Goal: Information Seeking & Learning: Check status

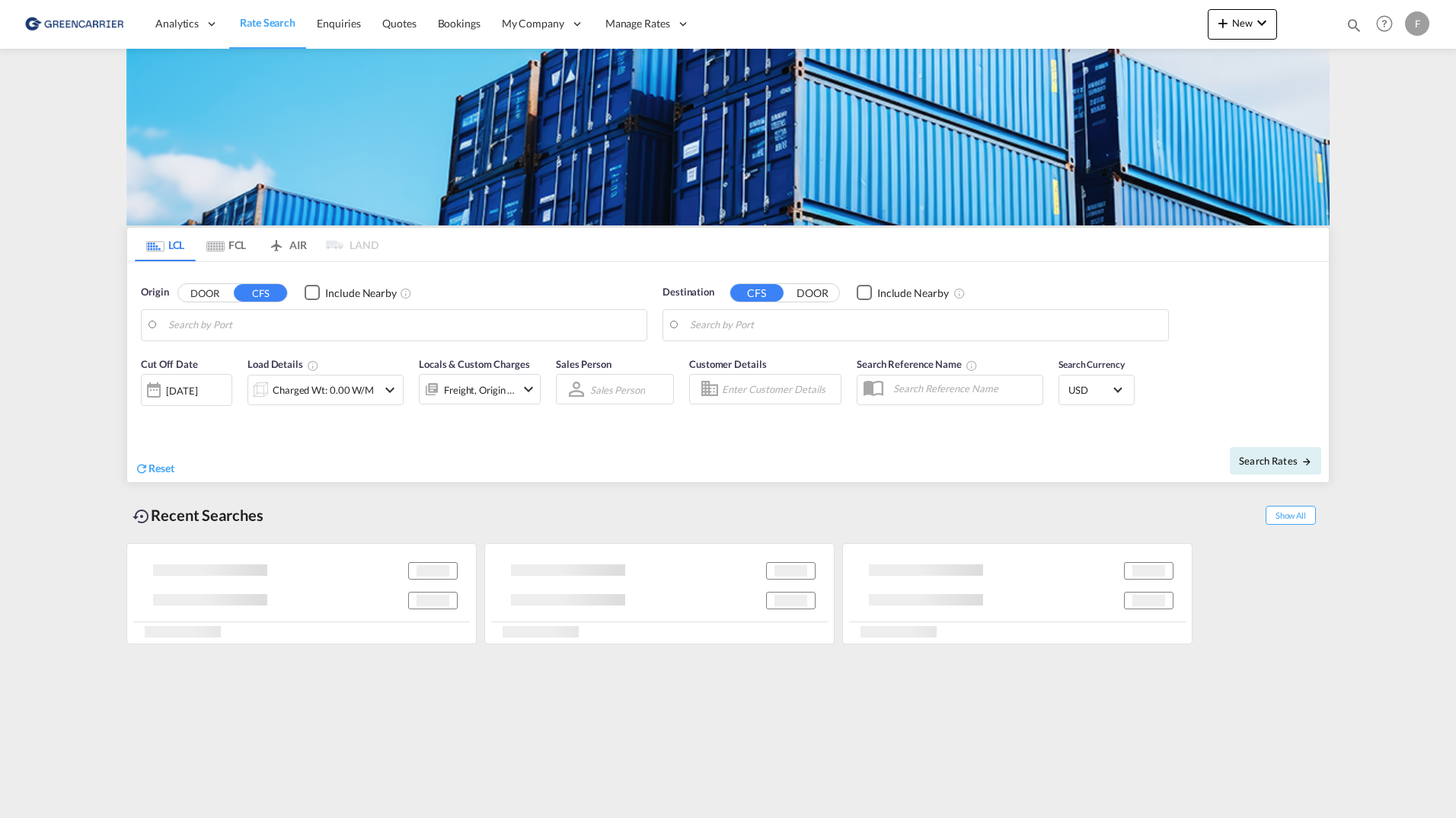
type input "[GEOGRAPHIC_DATA] ([GEOGRAPHIC_DATA]), [GEOGRAPHIC_DATA]"
type input "Santos, BRSSZ"
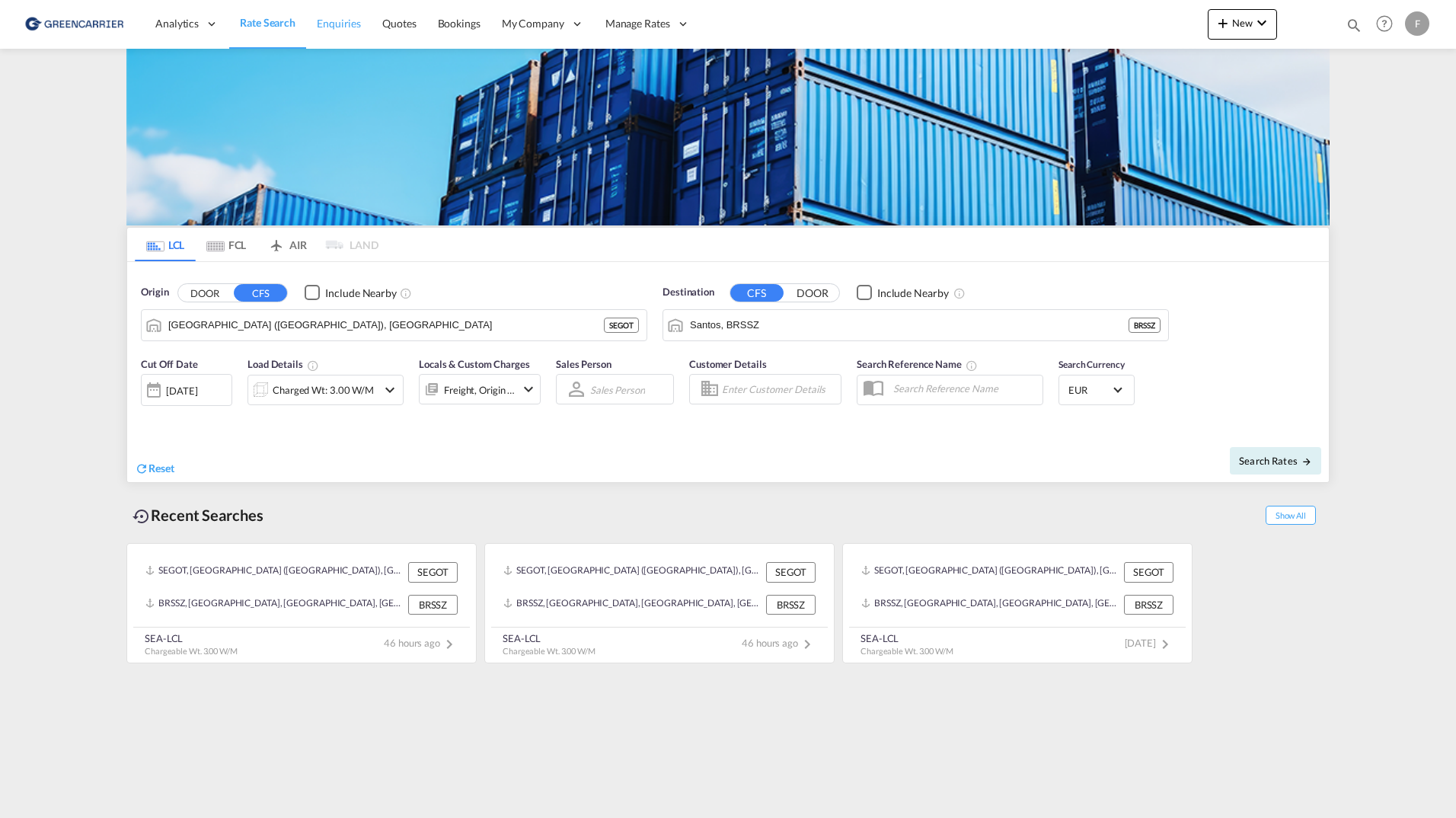
click at [322, 22] on span "Enquiries" at bounding box center [339, 23] width 44 height 13
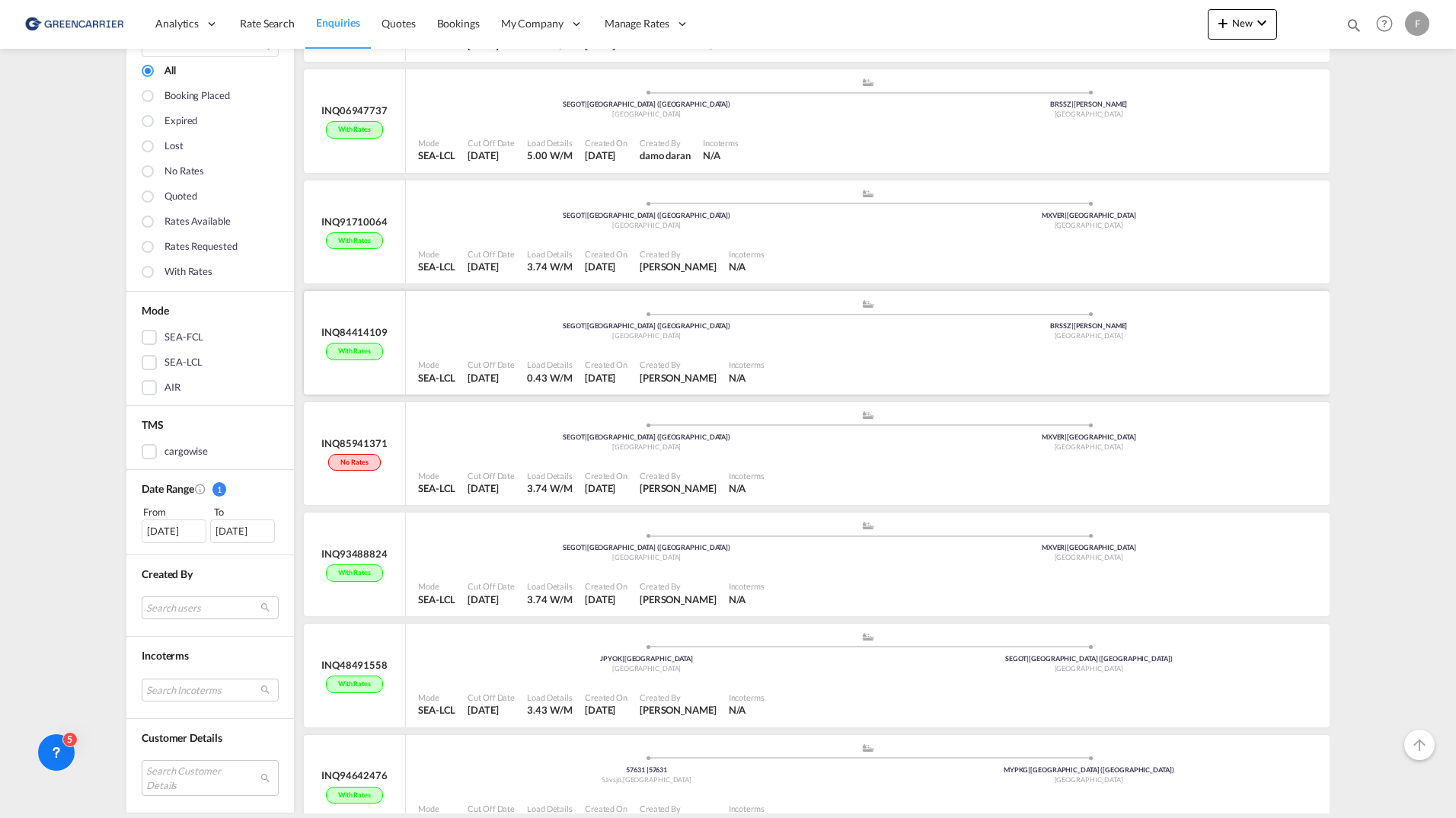
scroll to position [800, 0]
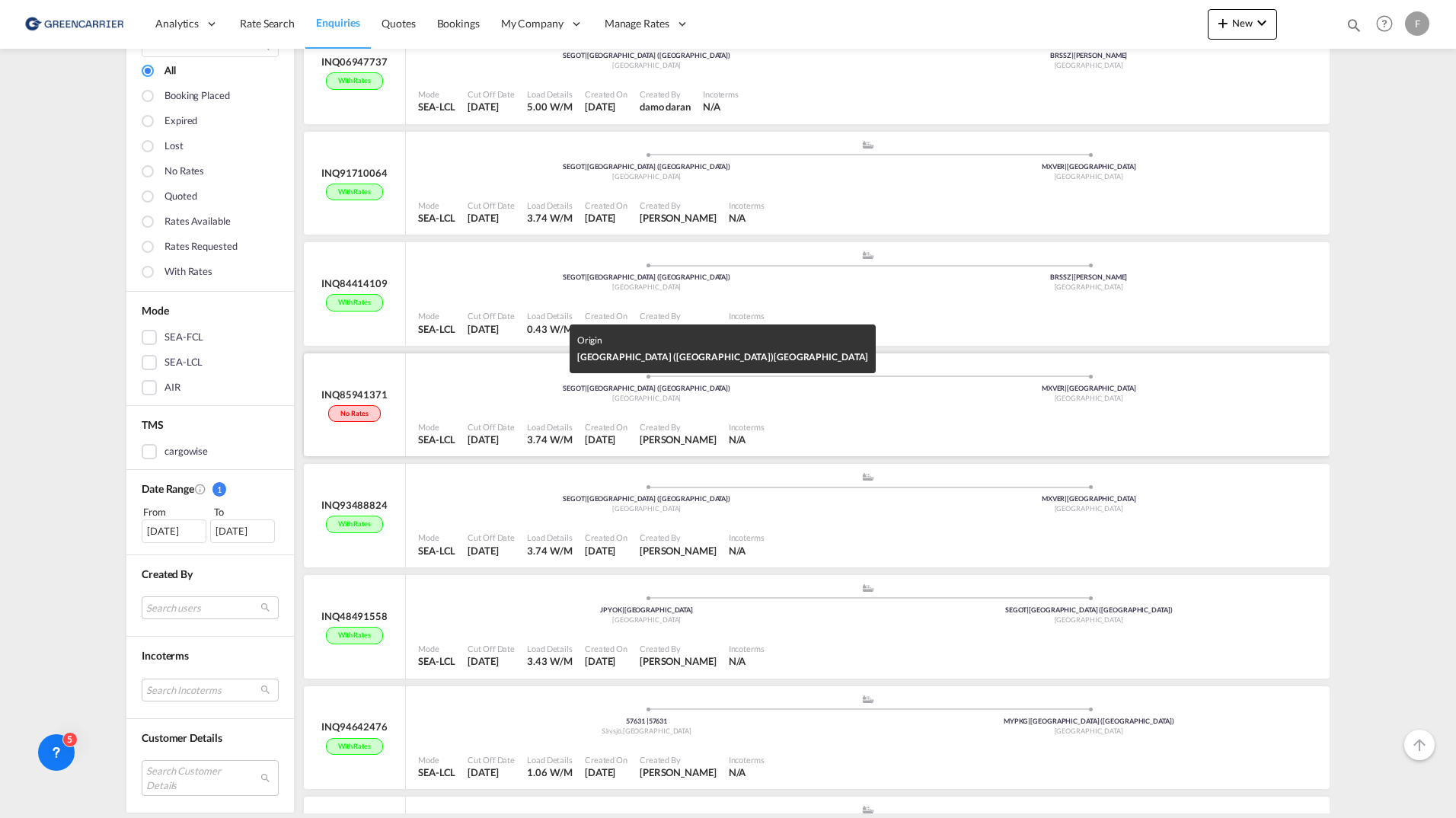
click at [457, 388] on div "SEGOT | Gothenburg (Goteborg)" at bounding box center [646, 389] width 442 height 10
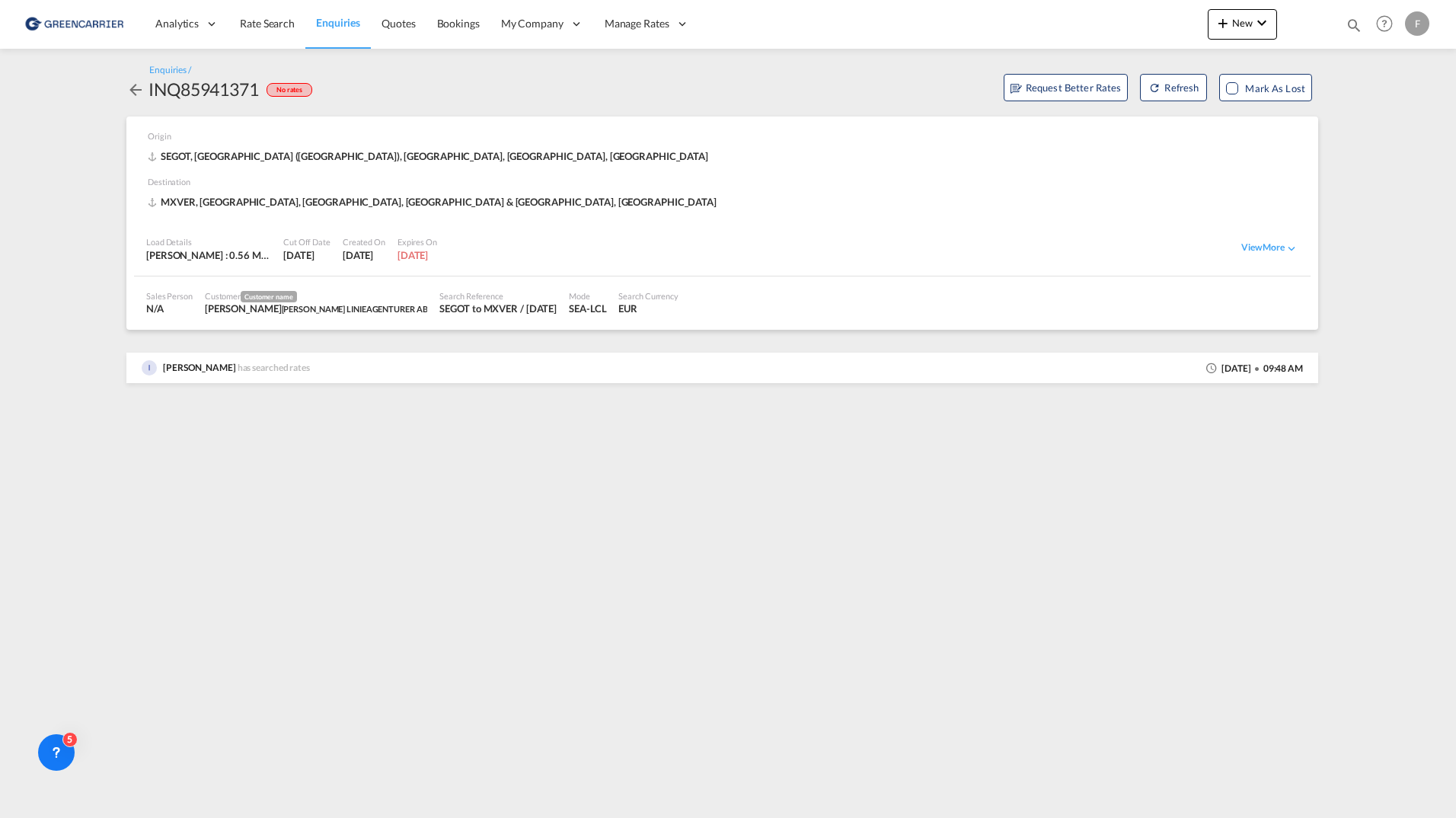
click at [143, 93] on md-icon "icon-arrow-left" at bounding box center [135, 89] width 18 height 18
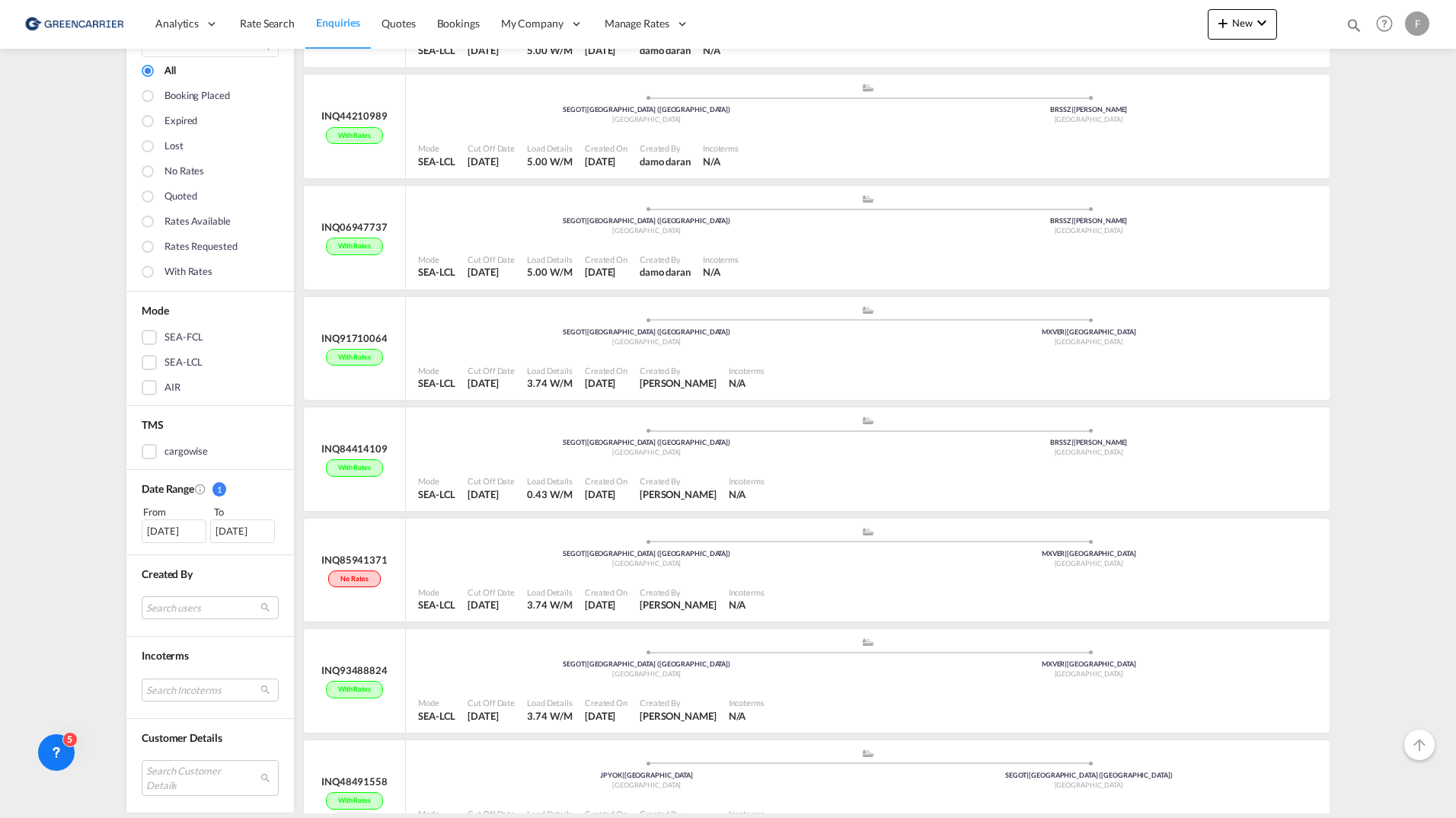
scroll to position [704, 0]
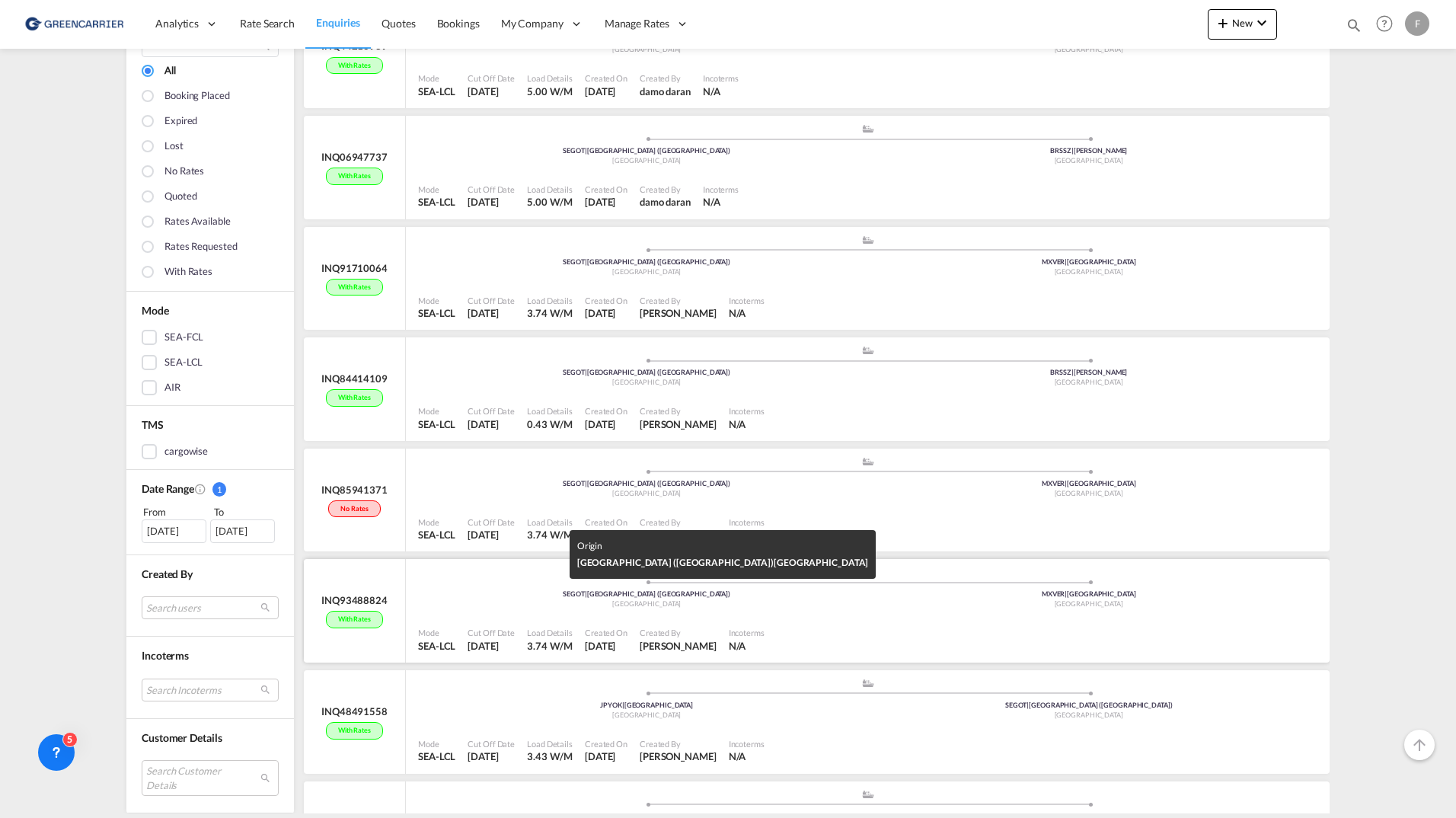
click at [480, 598] on div "SEGOT | Gothenburg (Goteborg)" at bounding box center [646, 594] width 442 height 10
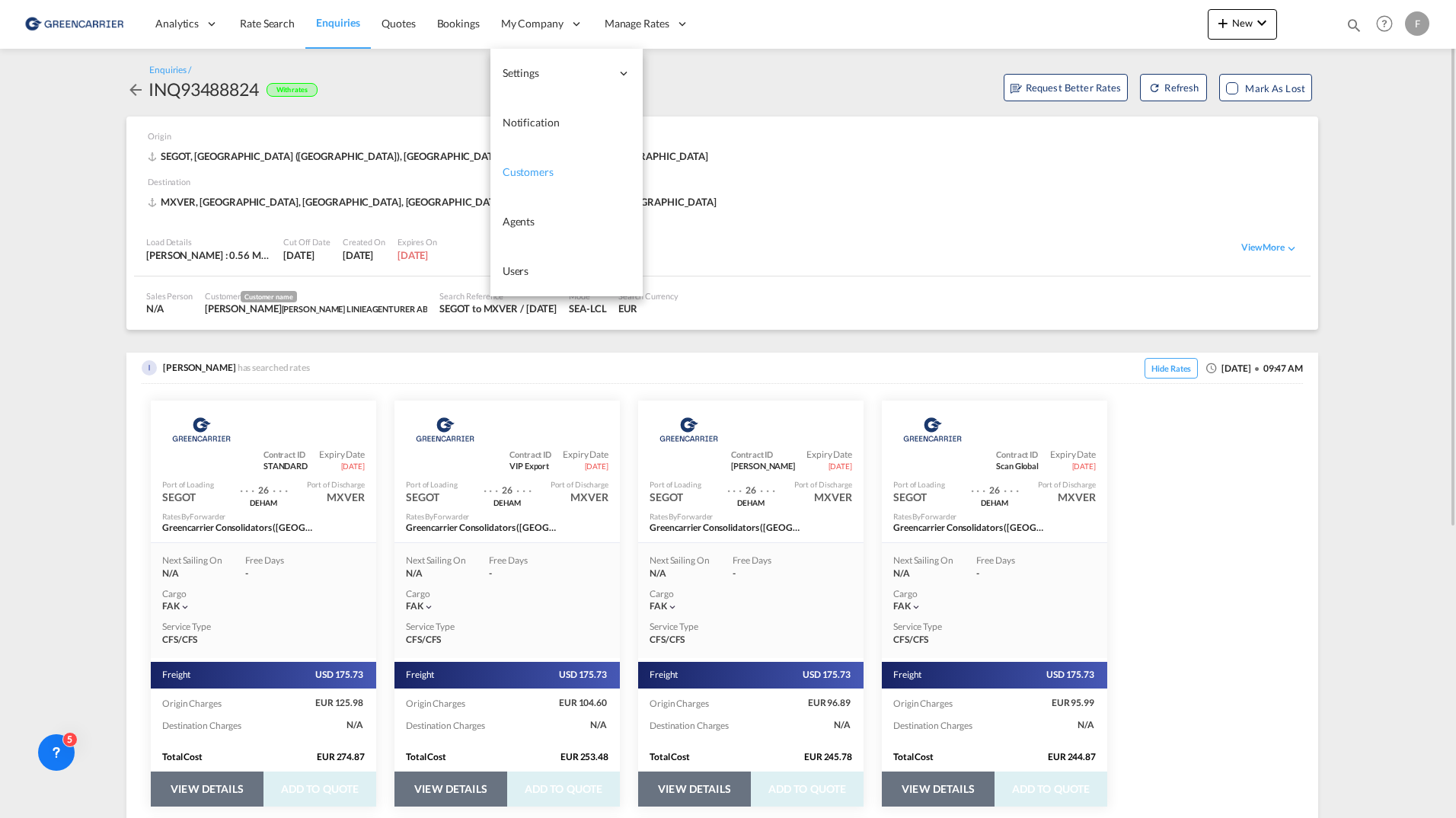
click at [530, 179] on span "Customers" at bounding box center [528, 171] width 51 height 15
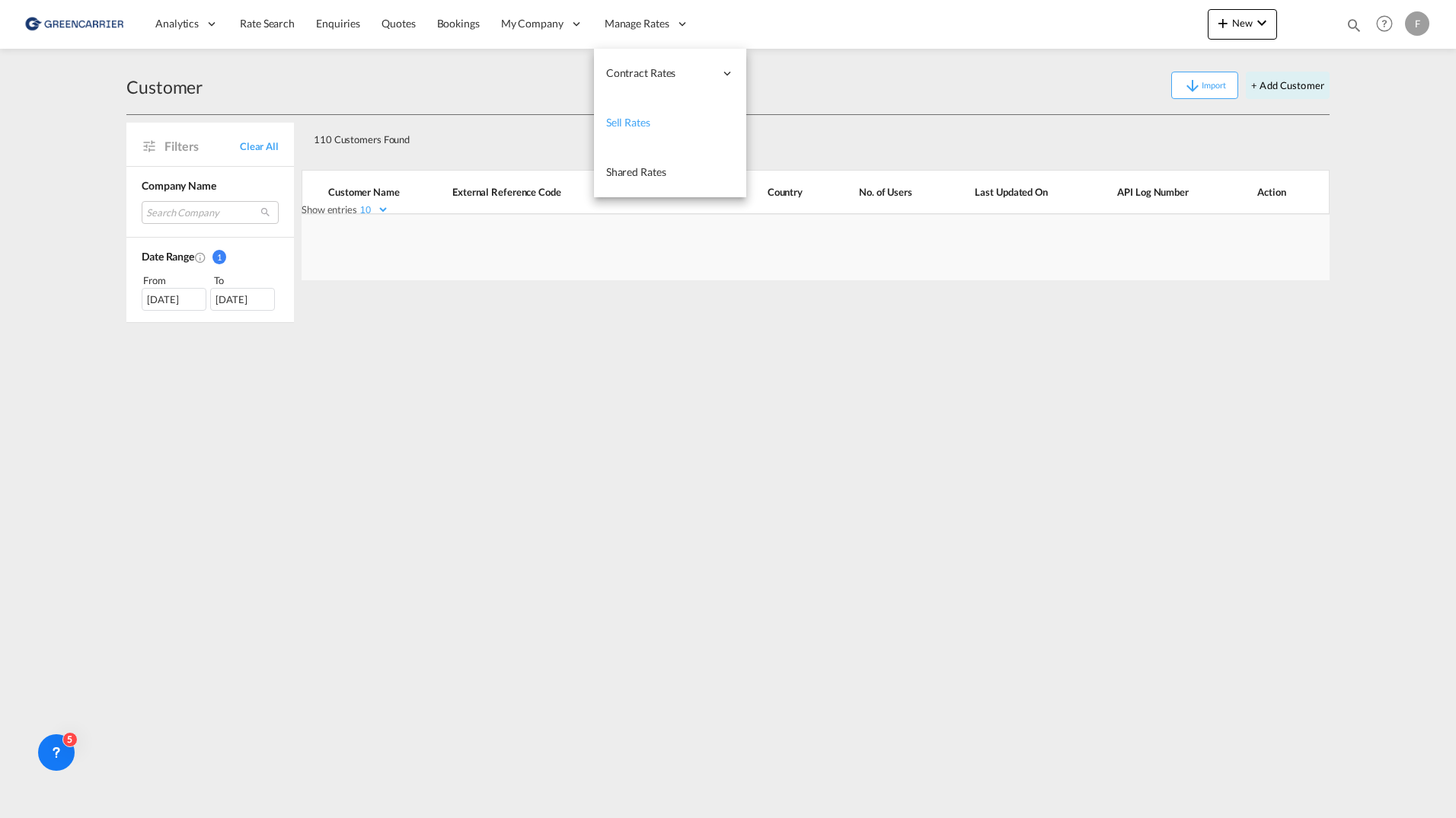
click at [632, 119] on span "Sell Rates" at bounding box center [628, 122] width 44 height 13
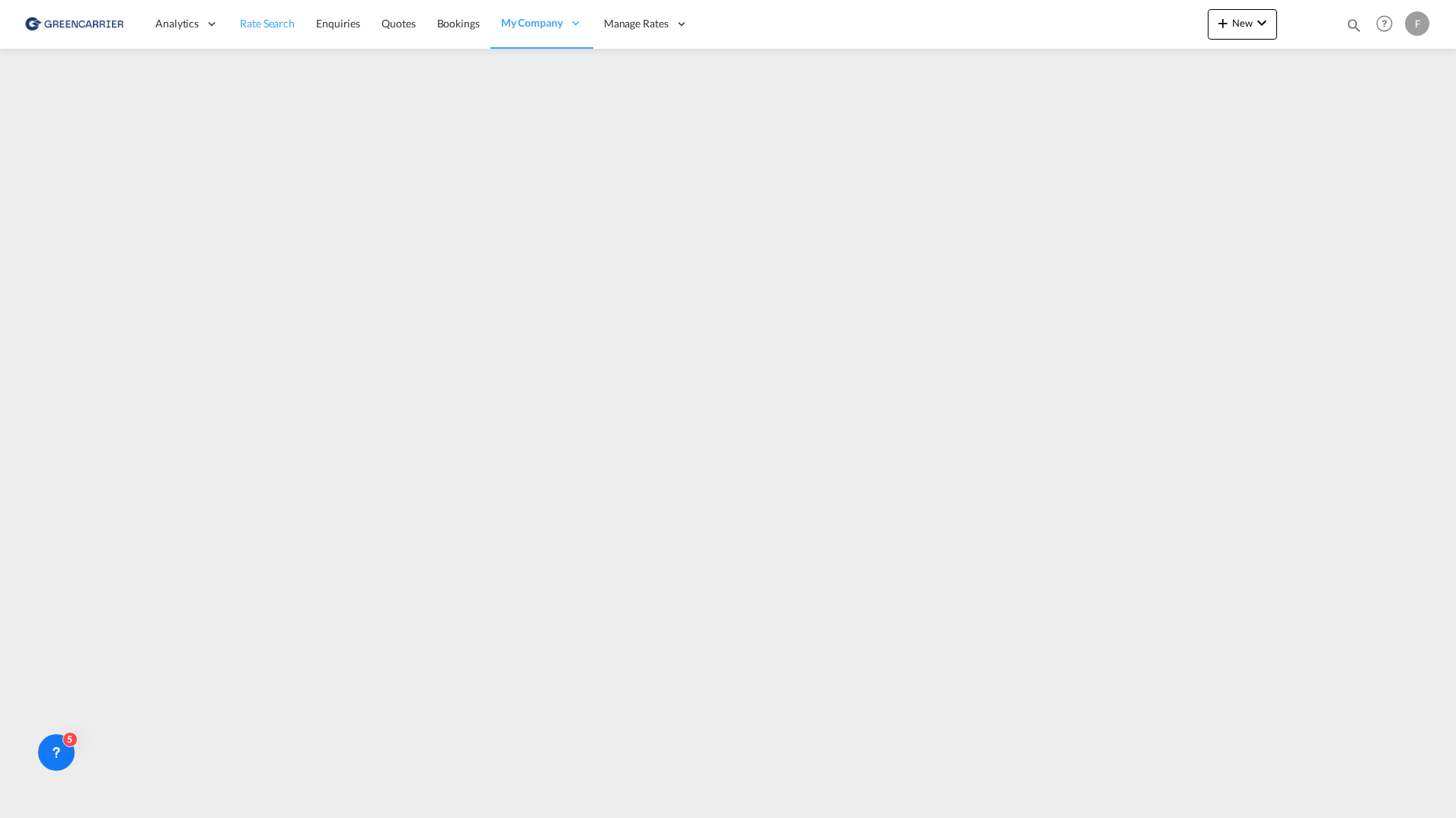
click at [264, 23] on span "Rate Search" at bounding box center [267, 23] width 55 height 13
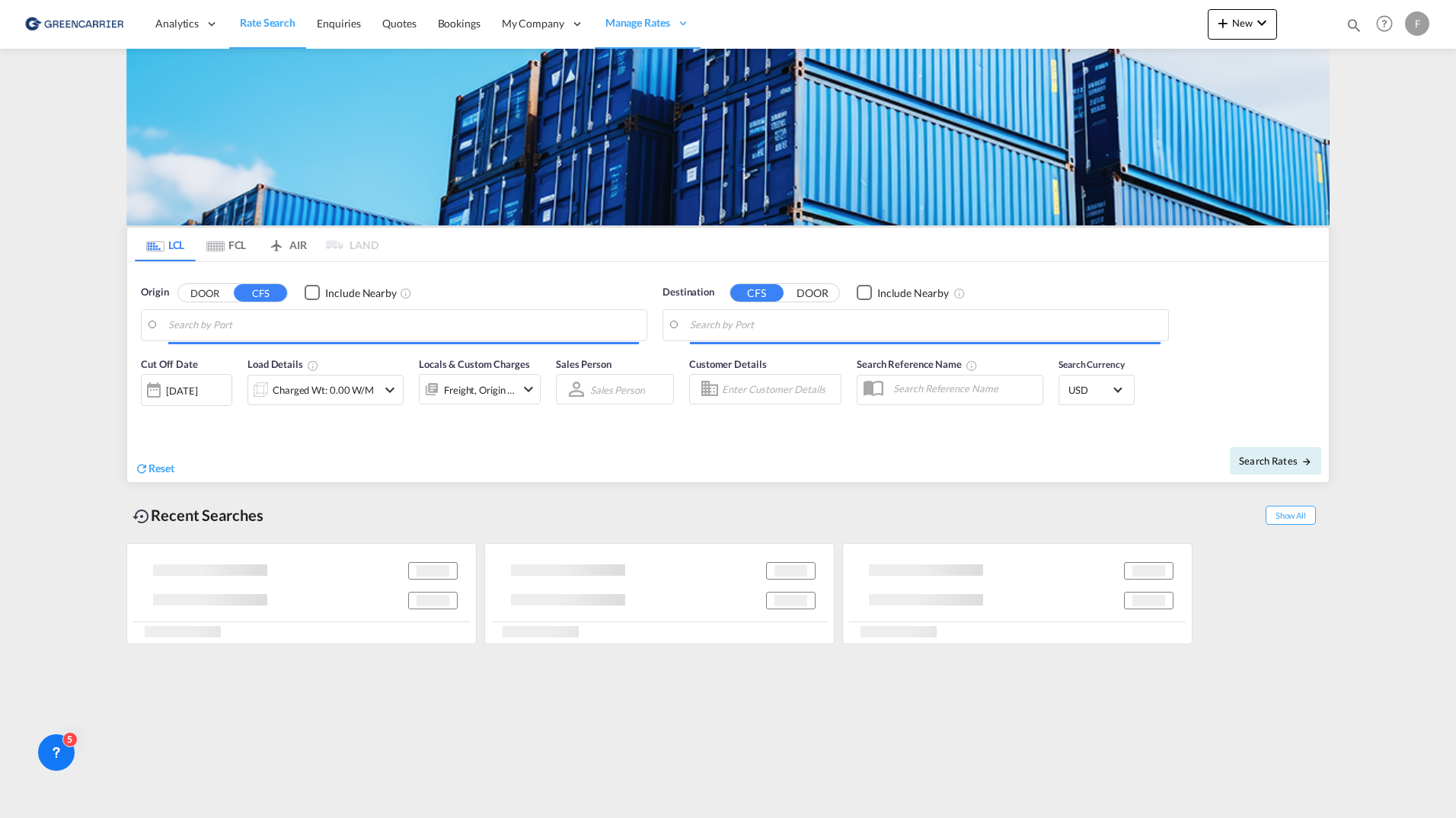
type input "Gothenburg (Goteborg), SEGOT"
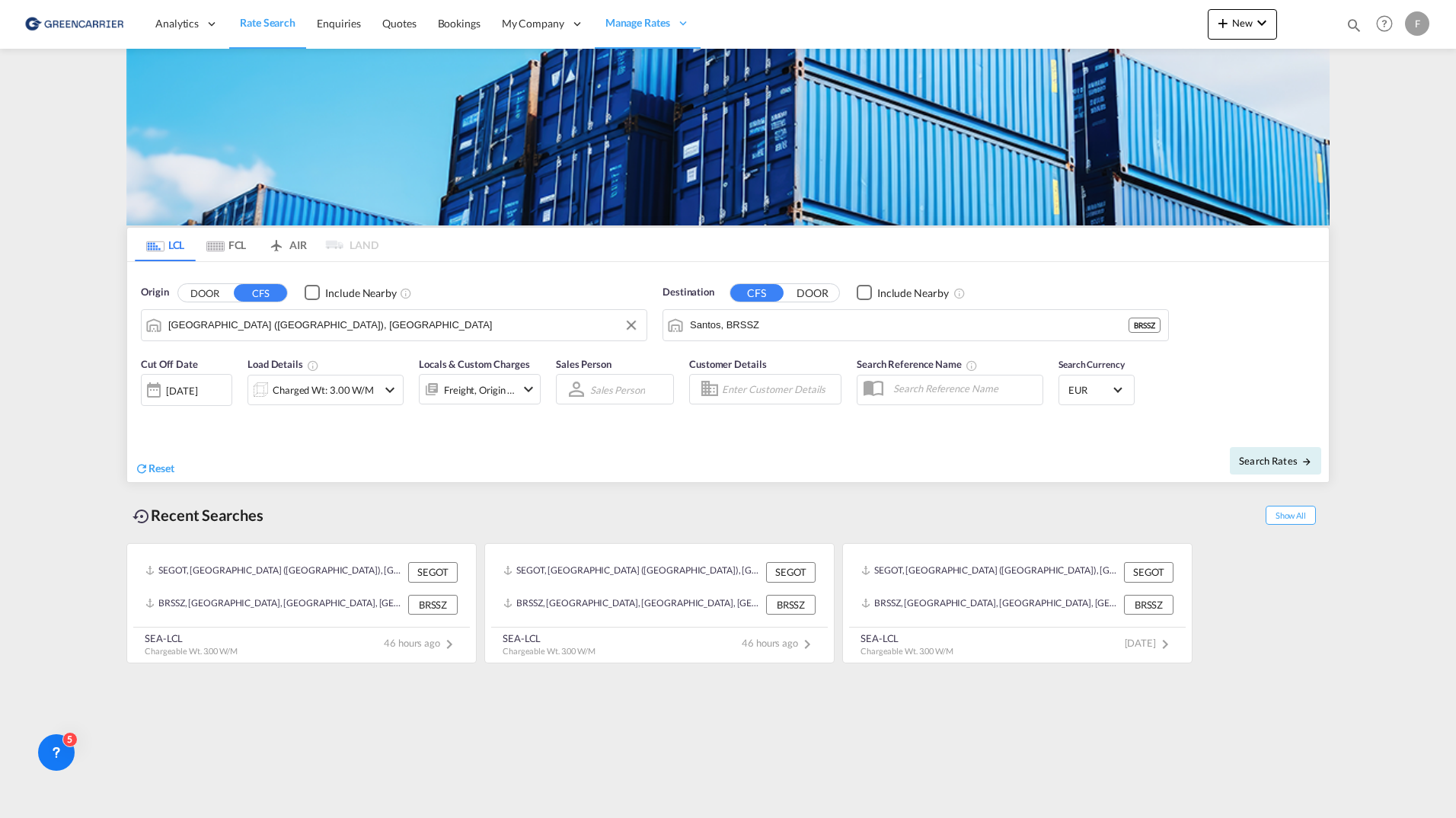
click at [237, 325] on input "Gothenburg (Goteborg), SEGOT" at bounding box center [403, 325] width 471 height 23
click at [757, 322] on input "Santos, BRSSZ" at bounding box center [925, 325] width 471 height 23
click at [757, 321] on input "Santos, BRSSZ" at bounding box center [925, 325] width 471 height 23
type input "h"
type input "s"
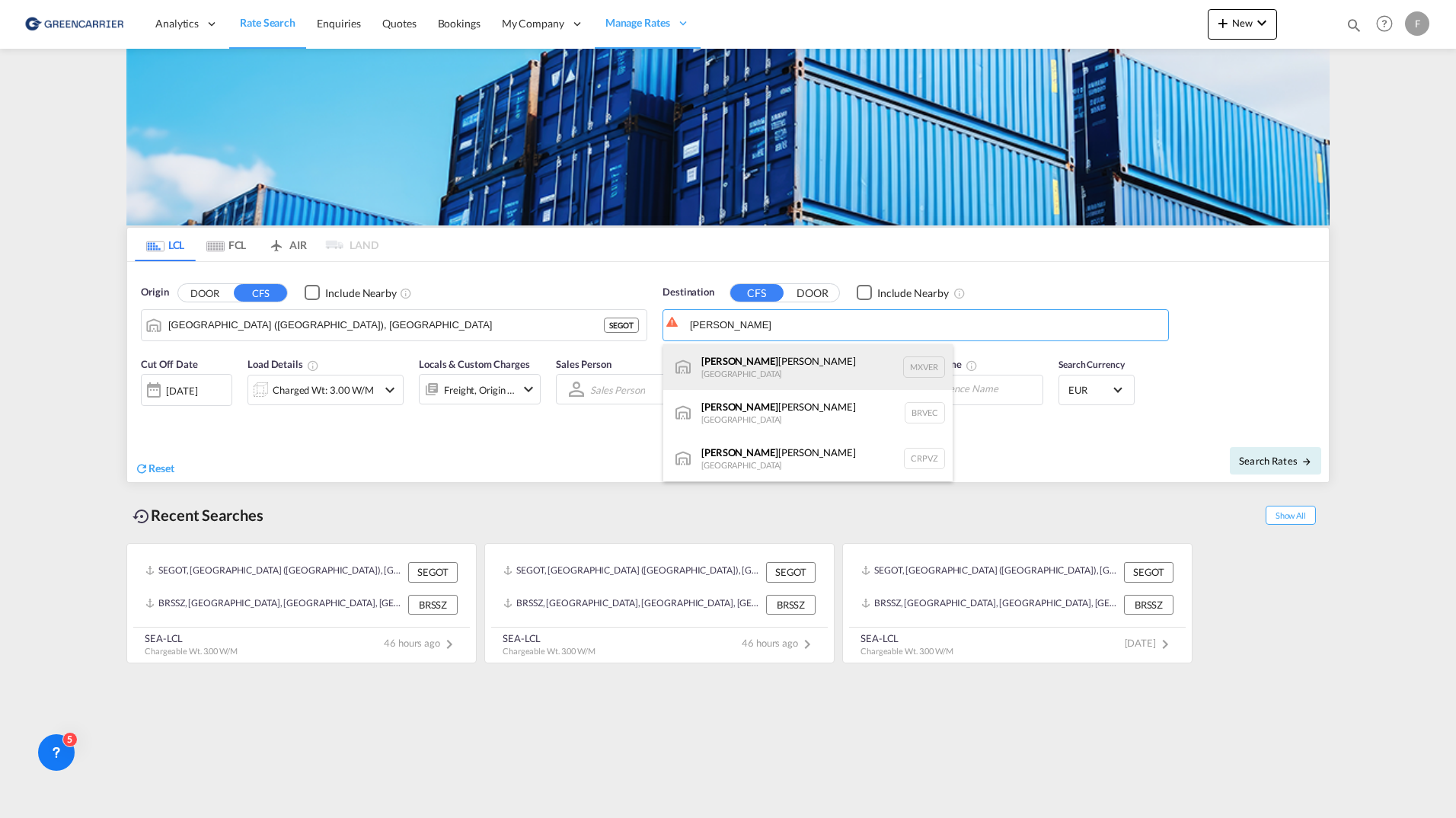
click at [798, 353] on div "Vera cruz Mexico MXVER" at bounding box center [808, 366] width 289 height 45
type input "Veracruz, MXVER"
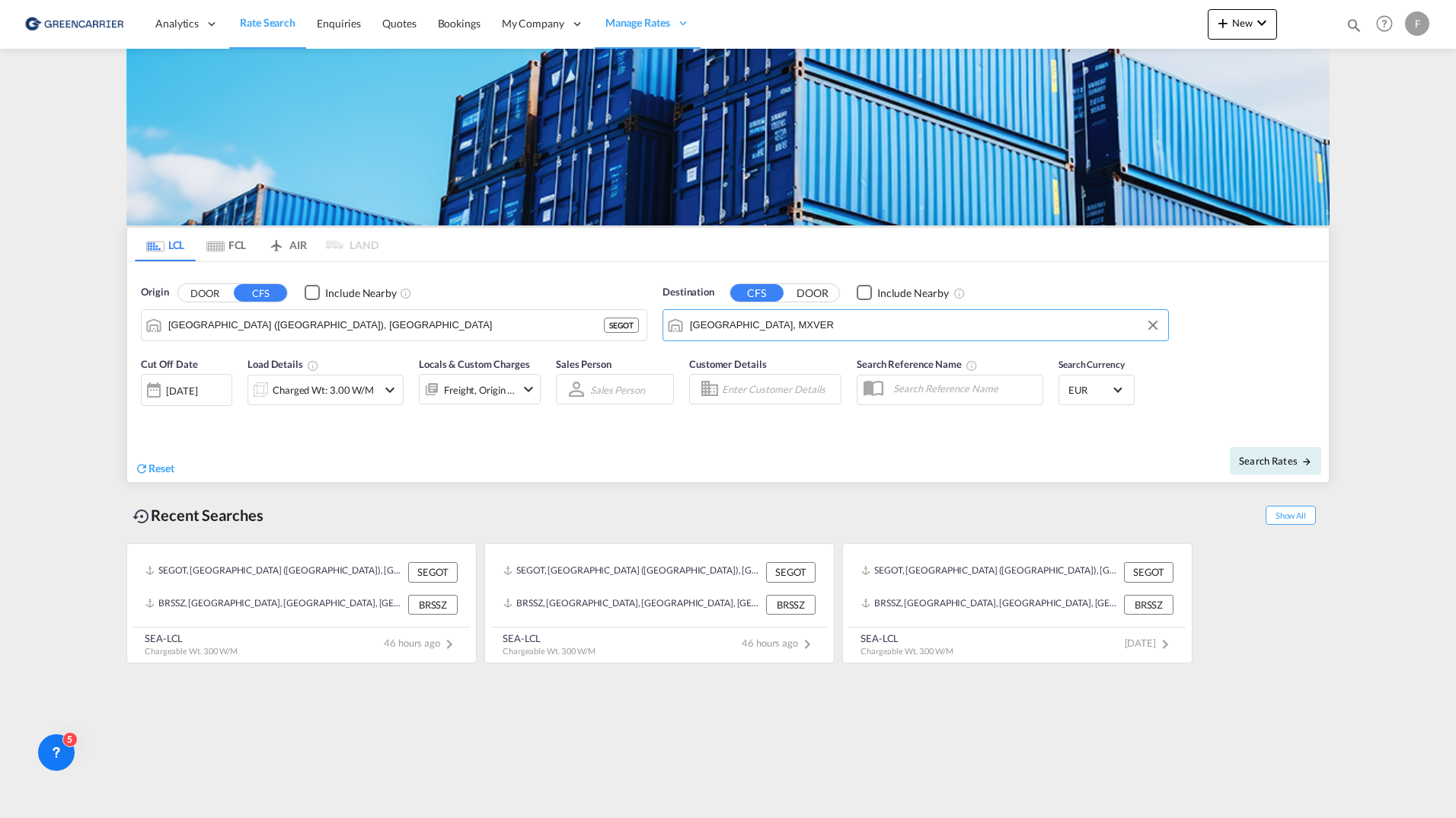
click at [776, 401] on input "Enter Customer Details" at bounding box center [778, 389] width 114 height 23
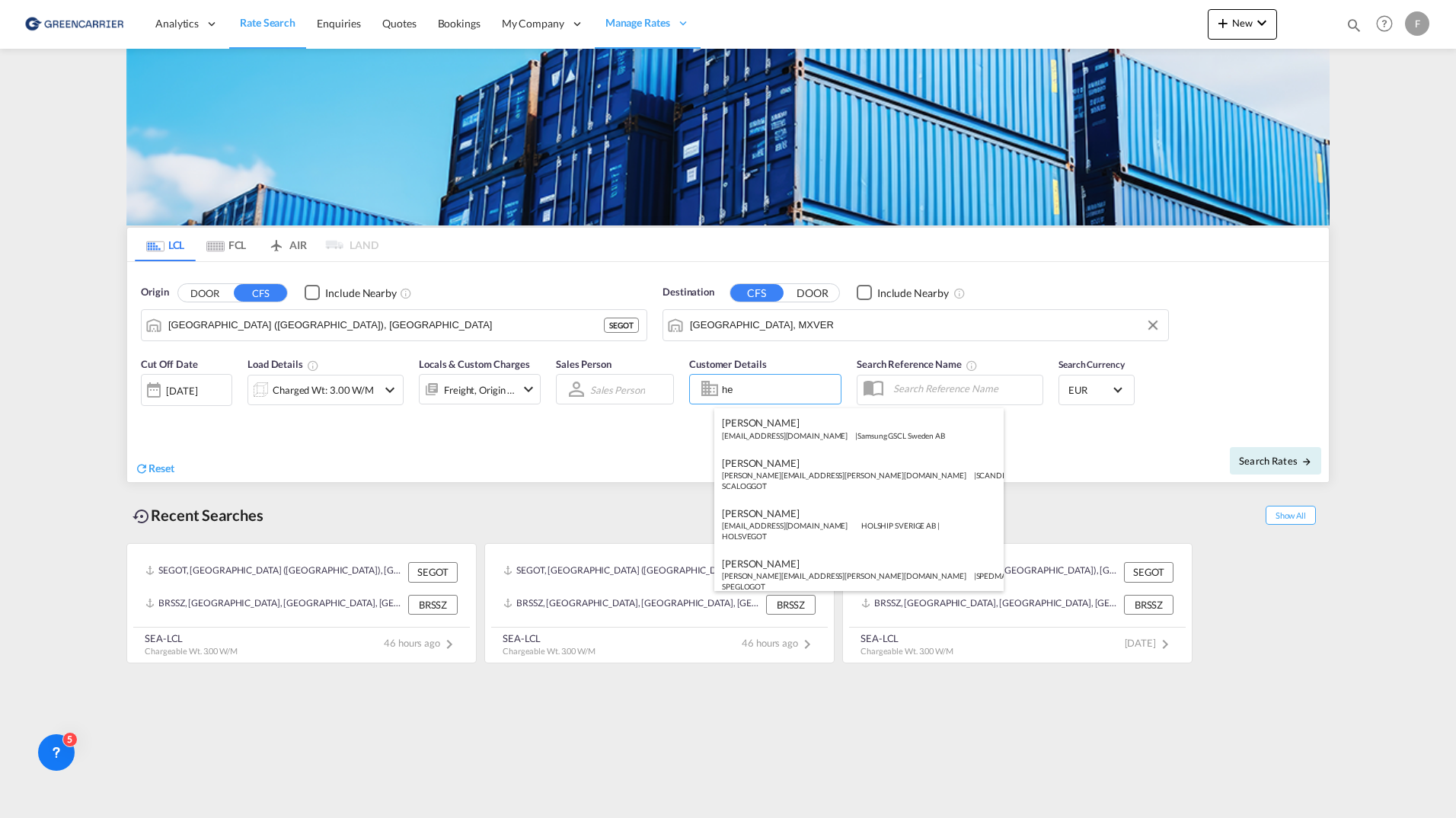
type input "h"
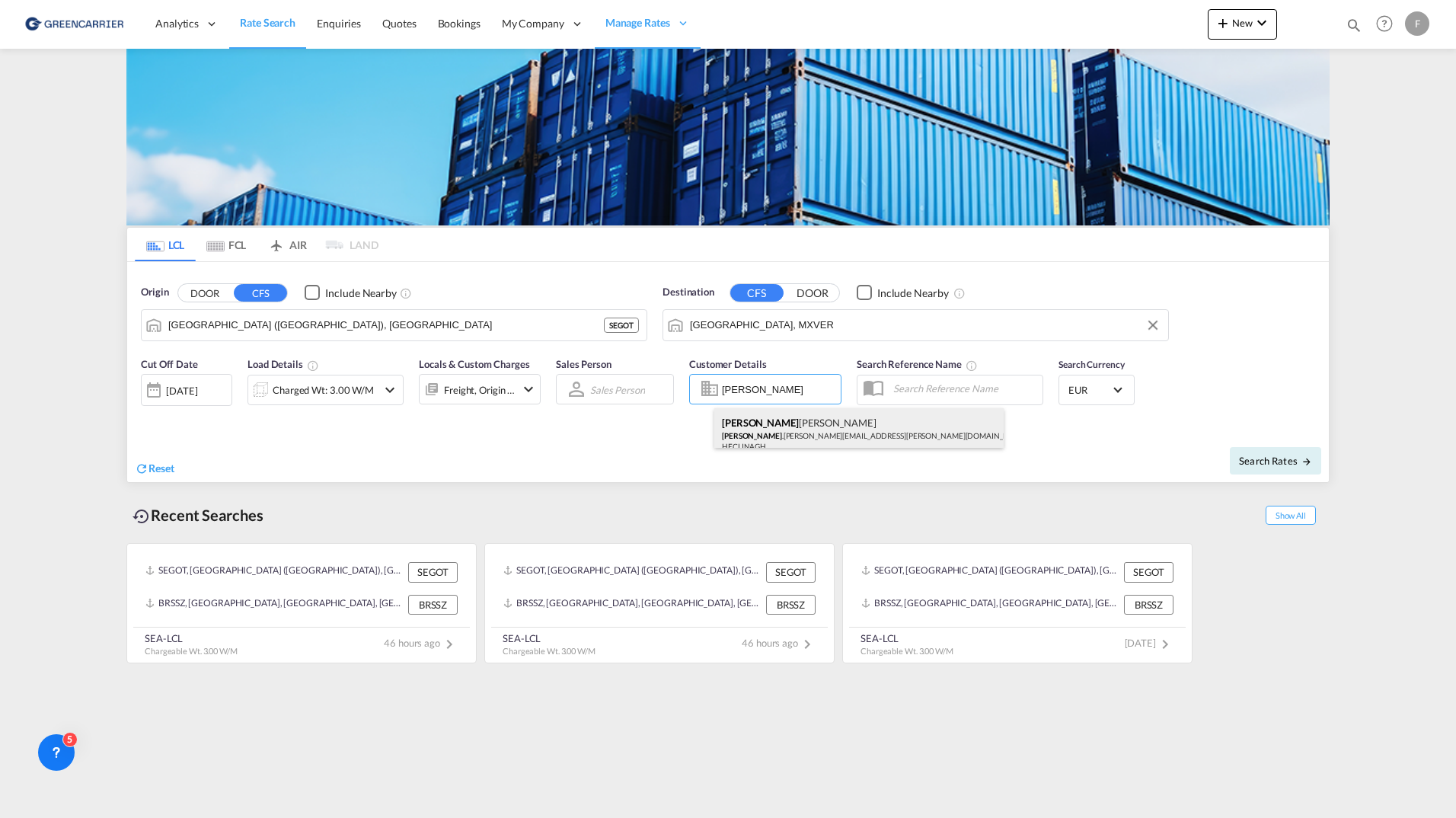
click at [820, 432] on div "Irene Björk irene .bjork@hecksher.com | HECKSHER LINIEAGENTURER AB | HECLINAGH" at bounding box center [859, 432] width 289 height 50
type input "HECKSHER LINIEAGENTURER AB, Irene Björk, irene.bjork@hecksher.com"
click at [1261, 460] on span "Search Rates" at bounding box center [1275, 460] width 73 height 12
type input "SEGOT to MXVER / 24 Sep 2025"
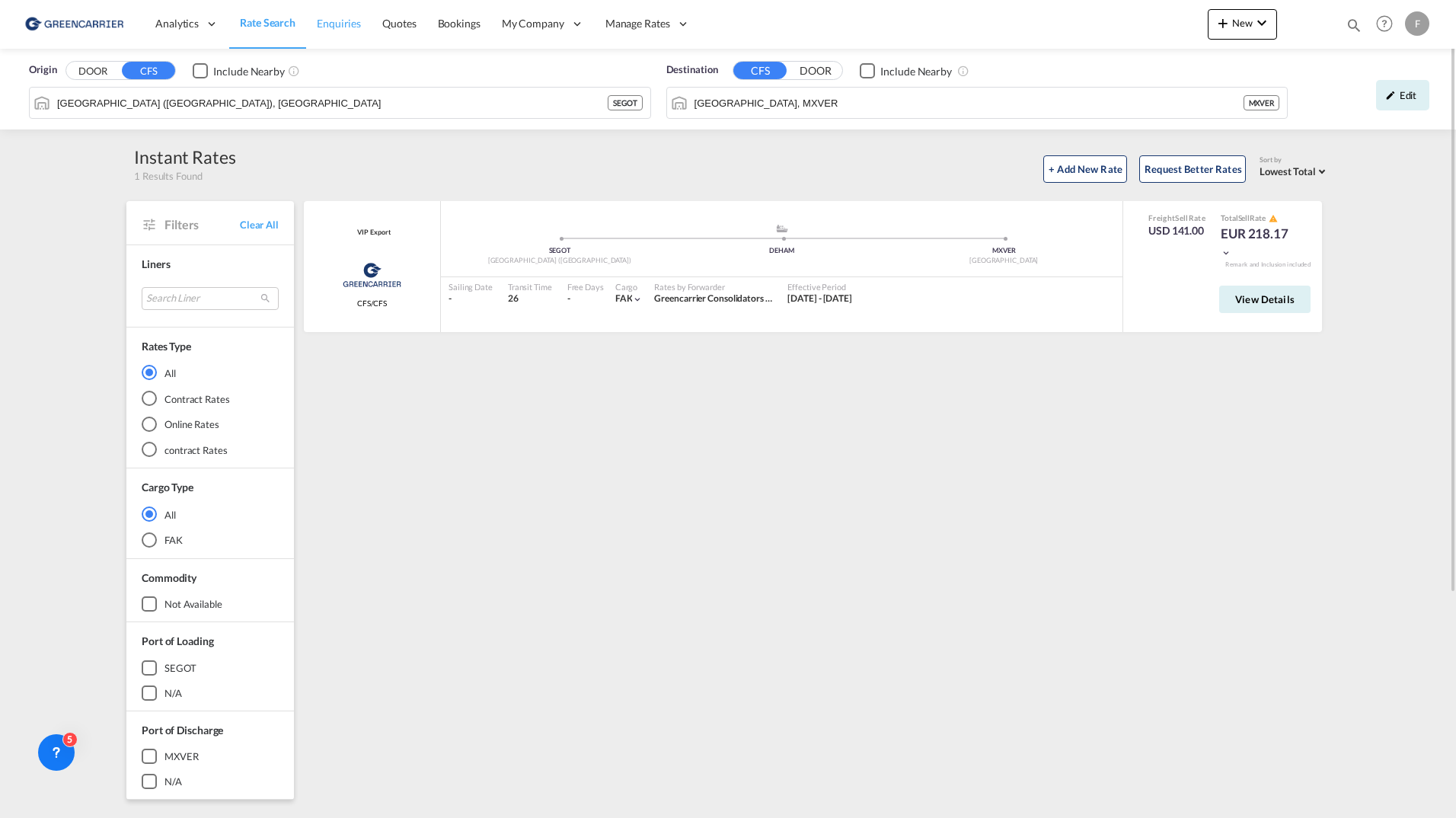
click at [340, 22] on span "Enquiries" at bounding box center [339, 23] width 44 height 13
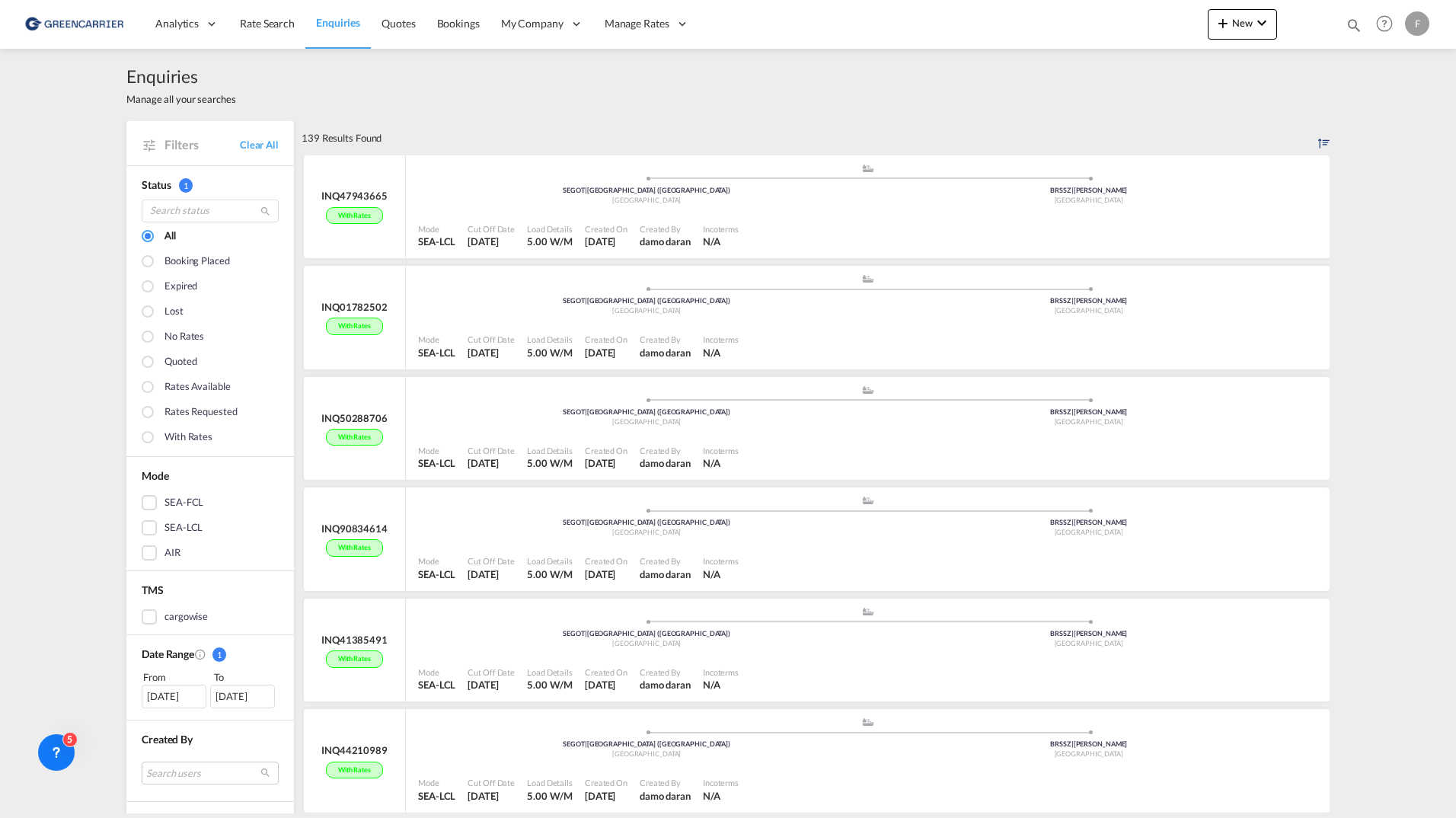
click at [322, 28] on span "Enquiries" at bounding box center [338, 22] width 44 height 13
click at [285, 32] on link "Rate Search" at bounding box center [268, 24] width 76 height 49
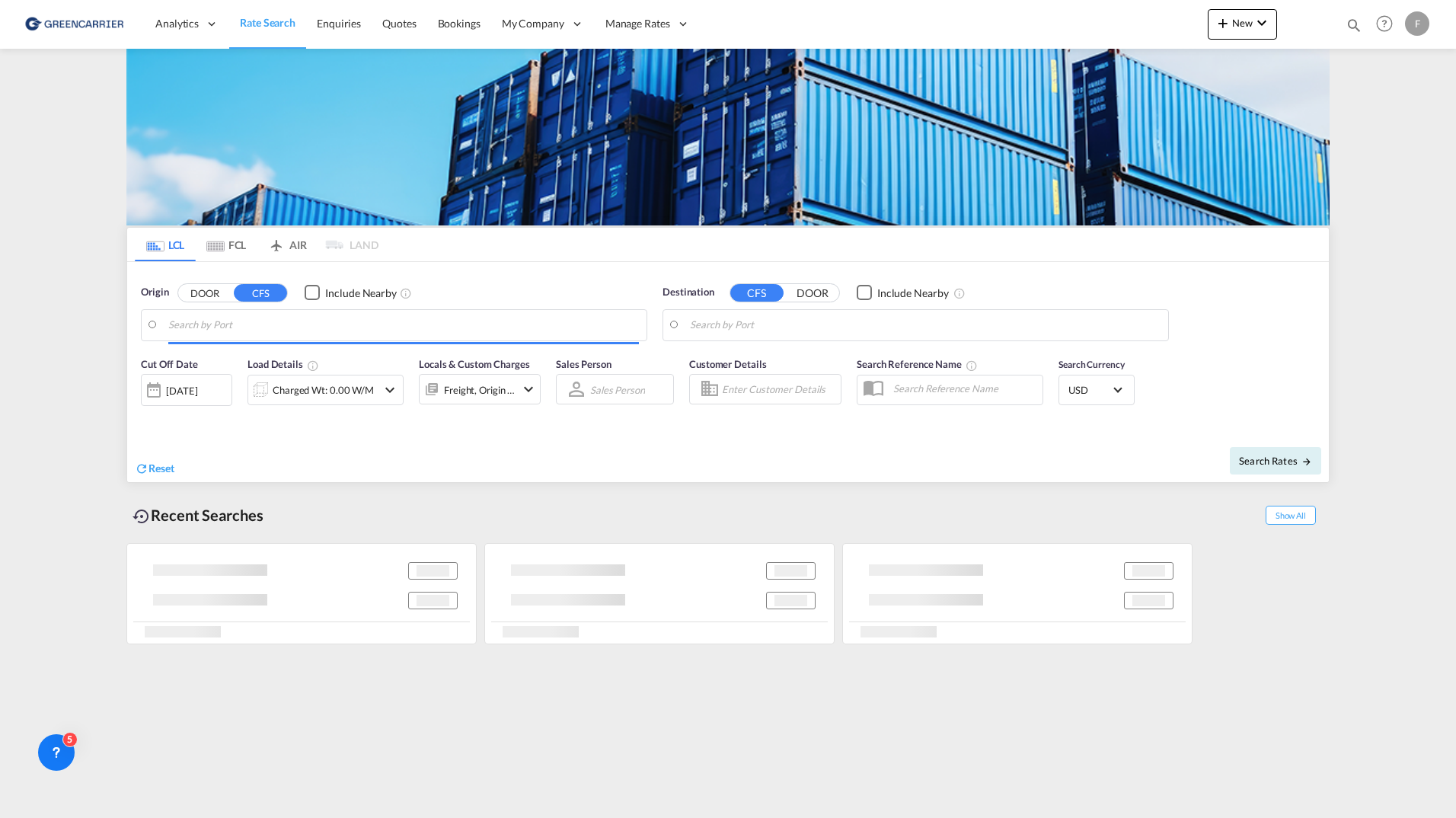
type input "Gothenburg (Goteborg), SEGOT"
type input "Veracruz, MXVER"
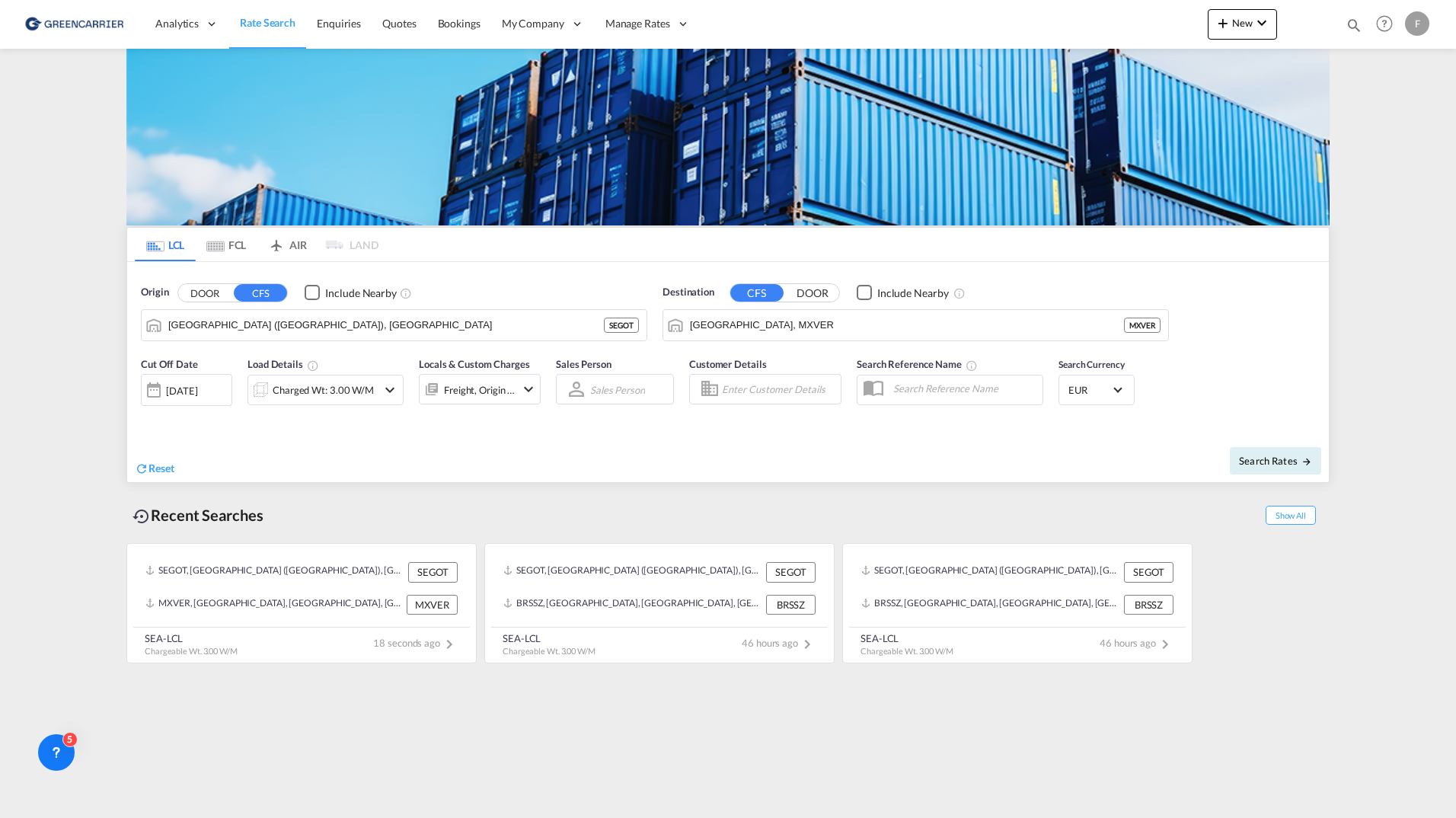
click at [784, 389] on input "Enter Customer Details" at bounding box center [778, 389] width 114 height 23
click at [798, 427] on div "Irene Björk irene .bjork@hecksher.com | HECKSHER LINIEAGENTURER AB | HECLINAGH" at bounding box center [859, 432] width 289 height 50
type input "HECKSHER LINIEAGENTURER AB, Irene Björk, irene.bjork@hecksher.com"
click at [1275, 464] on span "Search Rates" at bounding box center [1275, 460] width 73 height 12
type input "SEGOT to MXVER / 24 Sep 2025"
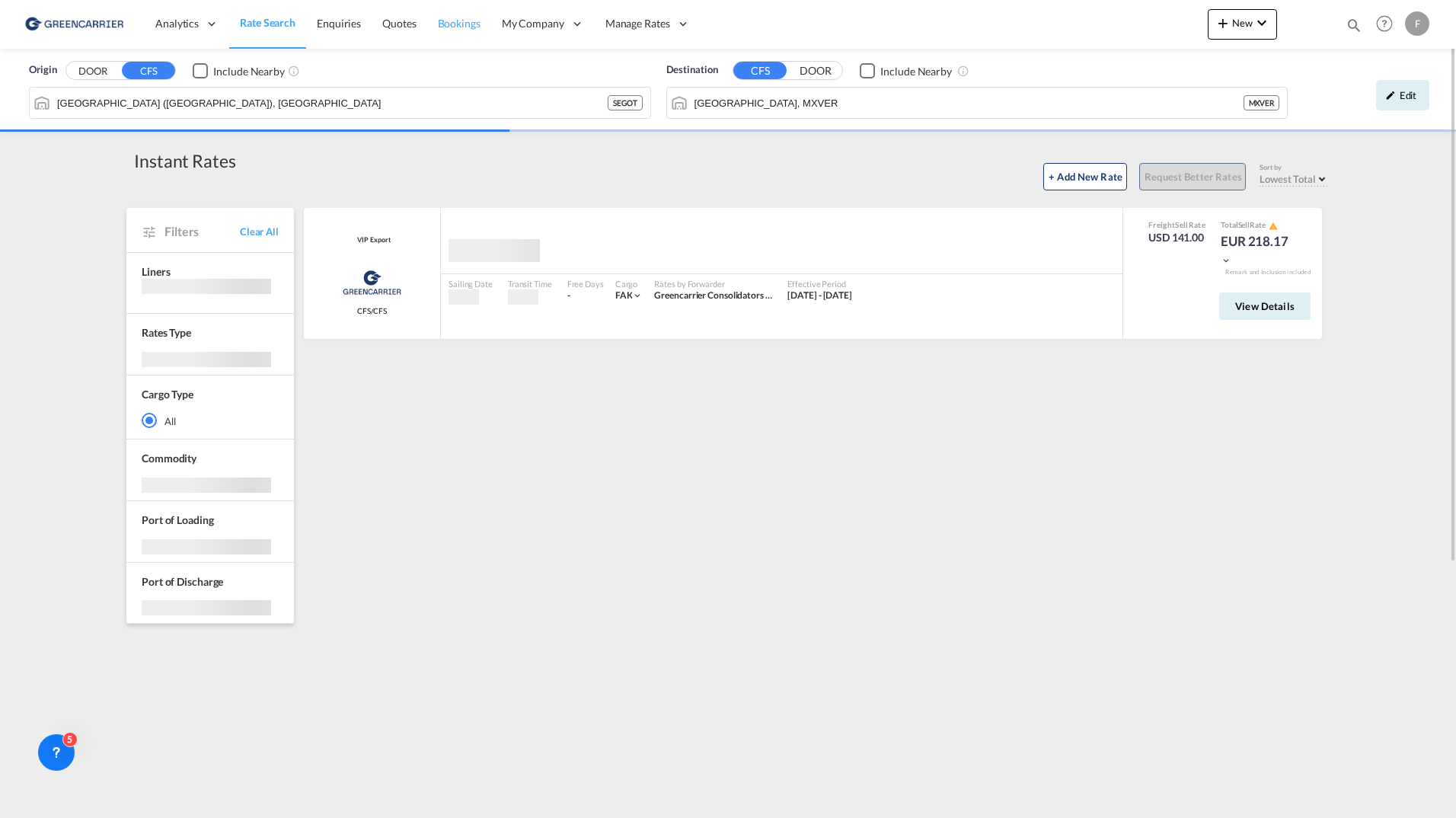
click at [452, 26] on span "Bookings" at bounding box center [460, 23] width 43 height 13
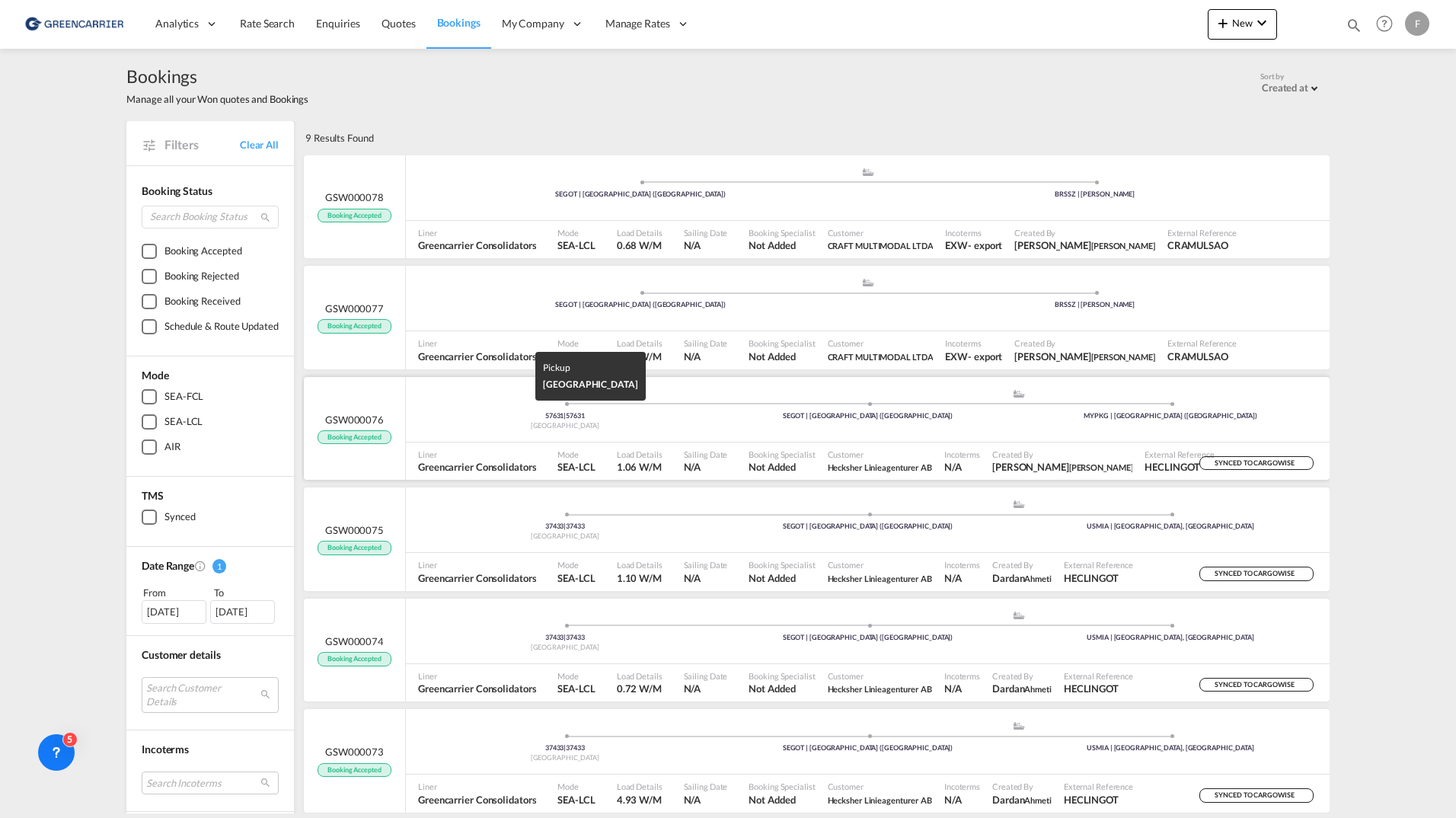
click at [461, 426] on div "Sweden" at bounding box center [565, 426] width 303 height 10
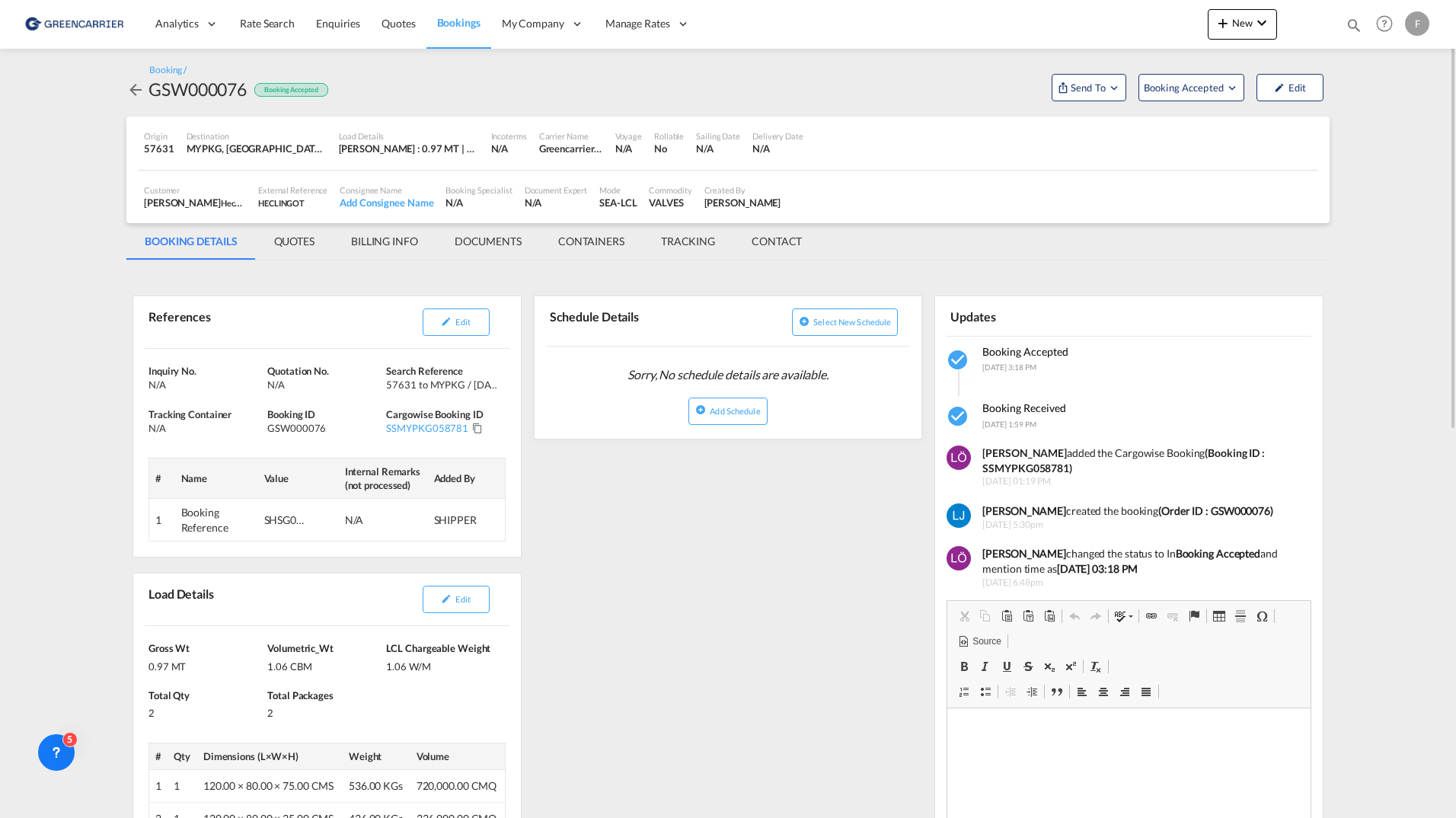
scroll to position [133, 0]
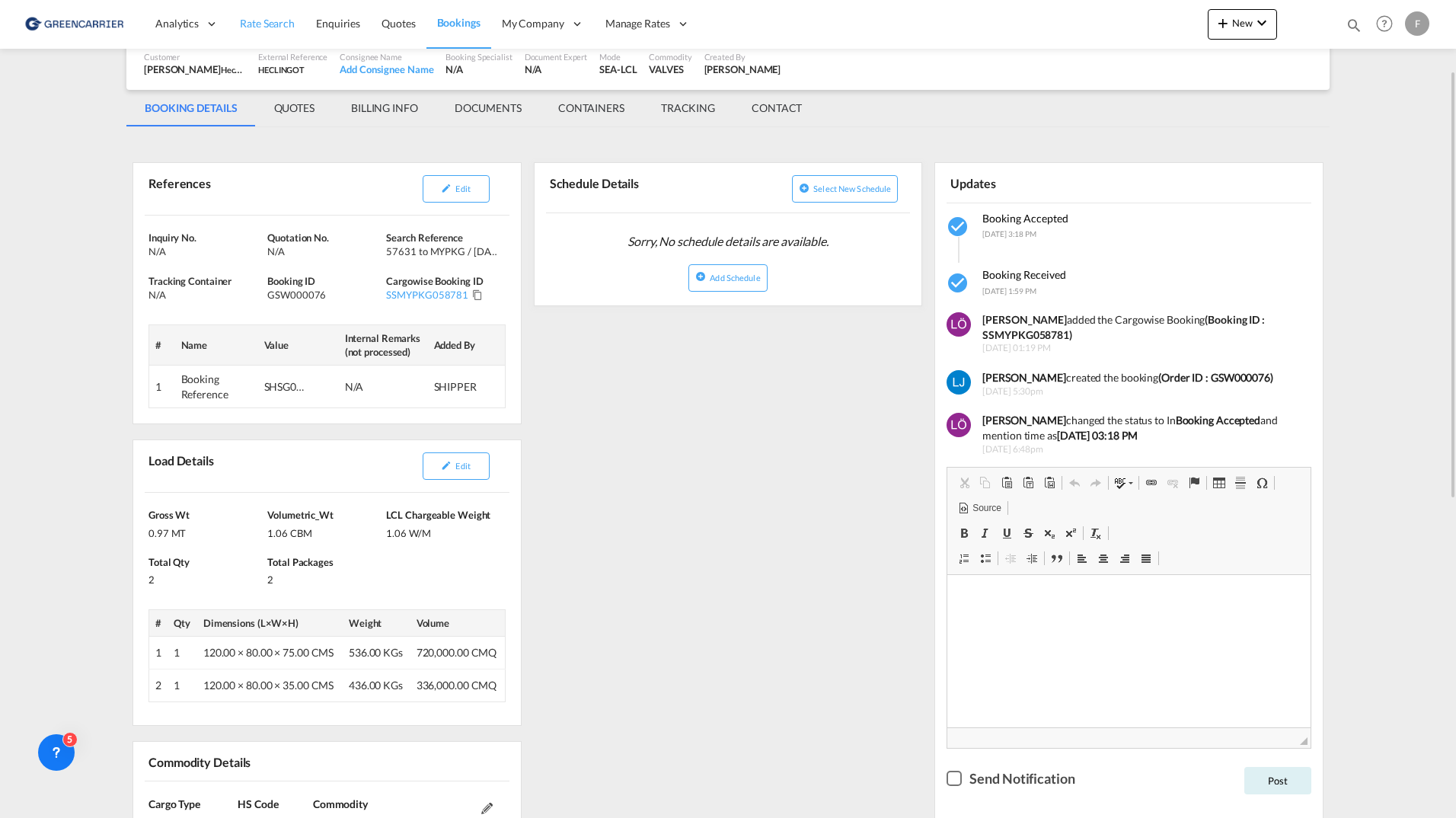
click at [254, 19] on span "Rate Search" at bounding box center [267, 23] width 55 height 13
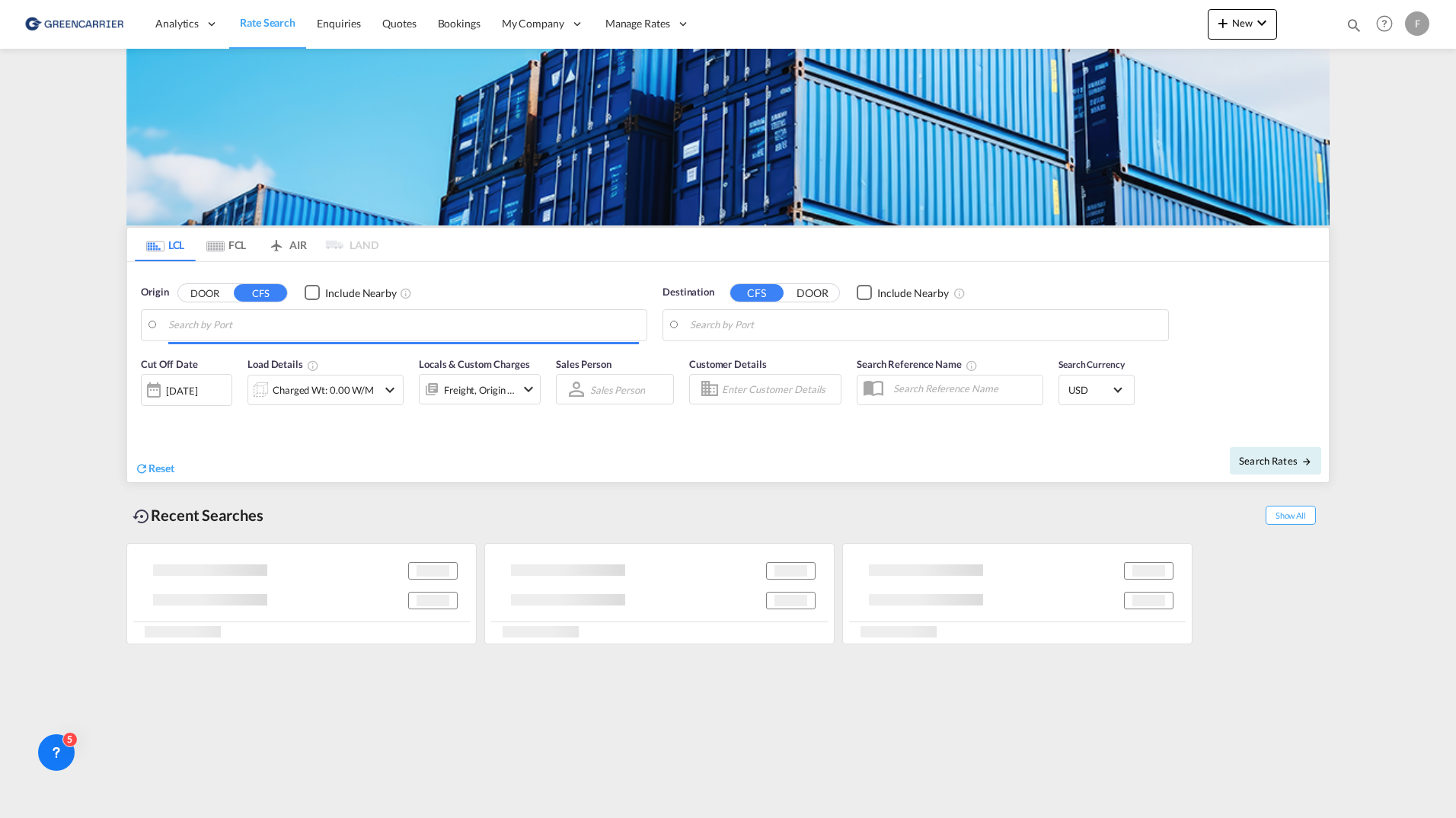
click at [41, 233] on md-content "Analytics Reports Dashboard Rate Search Enquiries Quotes Bookings" at bounding box center [728, 409] width 1456 height 818
type input "Gothenburg (Goteborg), SEGOT"
type input "Veracruz, MXVER"
type input "[GEOGRAPHIC_DATA], [GEOGRAPHIC_DATA]"
type input "[US_STATE], [GEOGRAPHIC_DATA], USNYC"
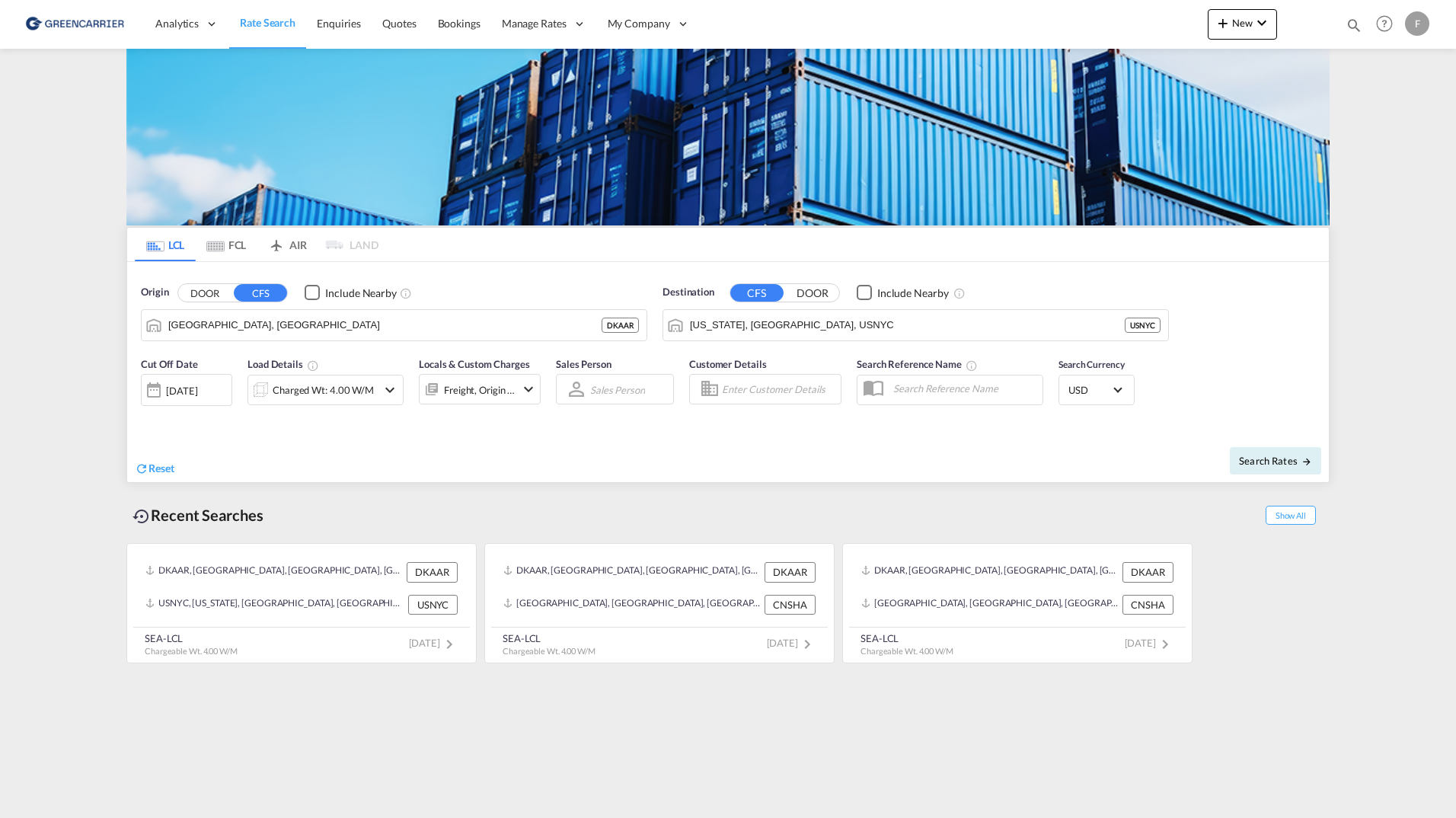
click at [1282, 611] on div "DKAAR, [GEOGRAPHIC_DATA], [GEOGRAPHIC_DATA], [GEOGRAPHIC_DATA], [GEOGRAPHIC_DAT…" at bounding box center [728, 599] width 1203 height 128
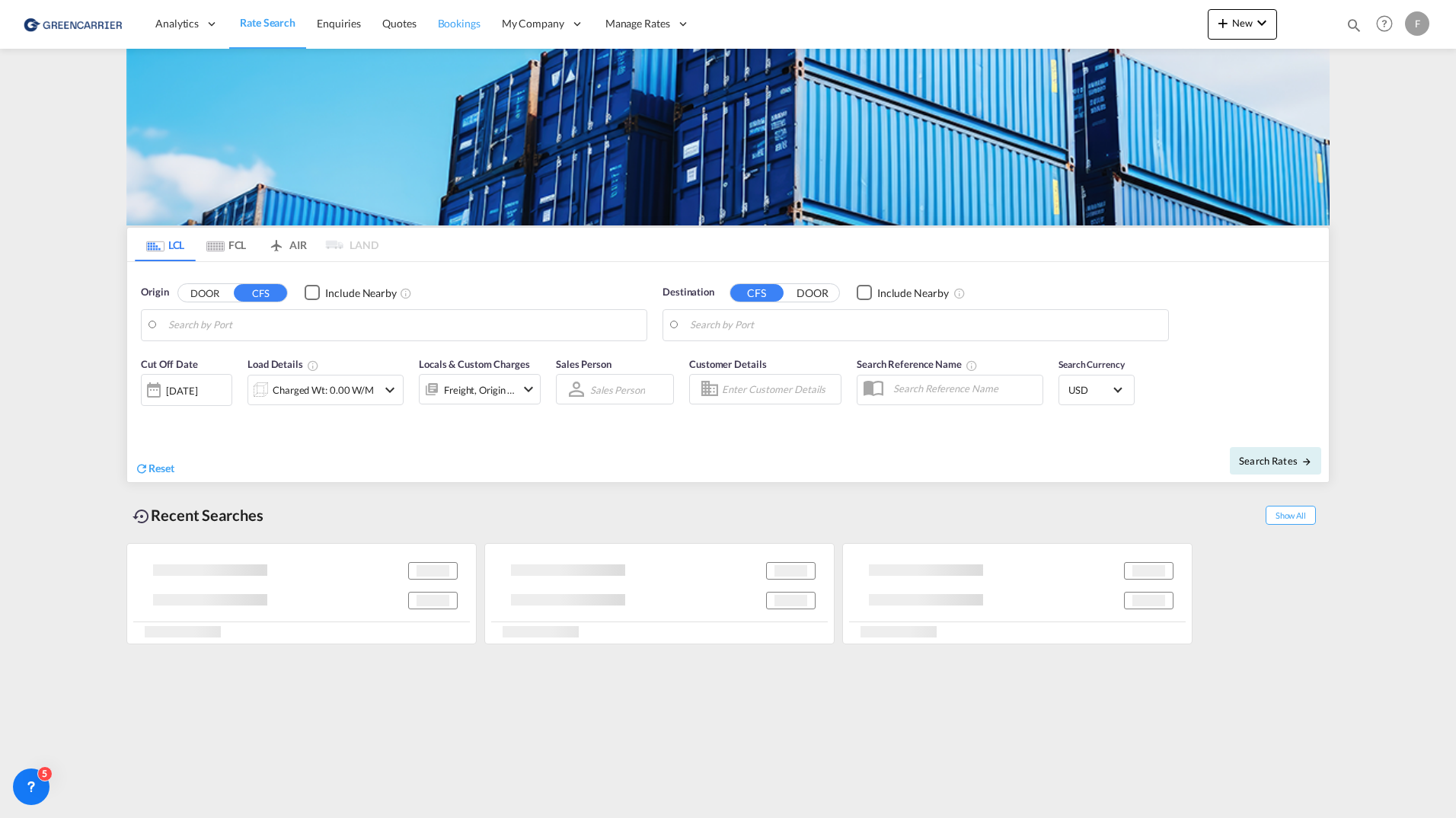
click at [448, 18] on span "Bookings" at bounding box center [460, 23] width 43 height 13
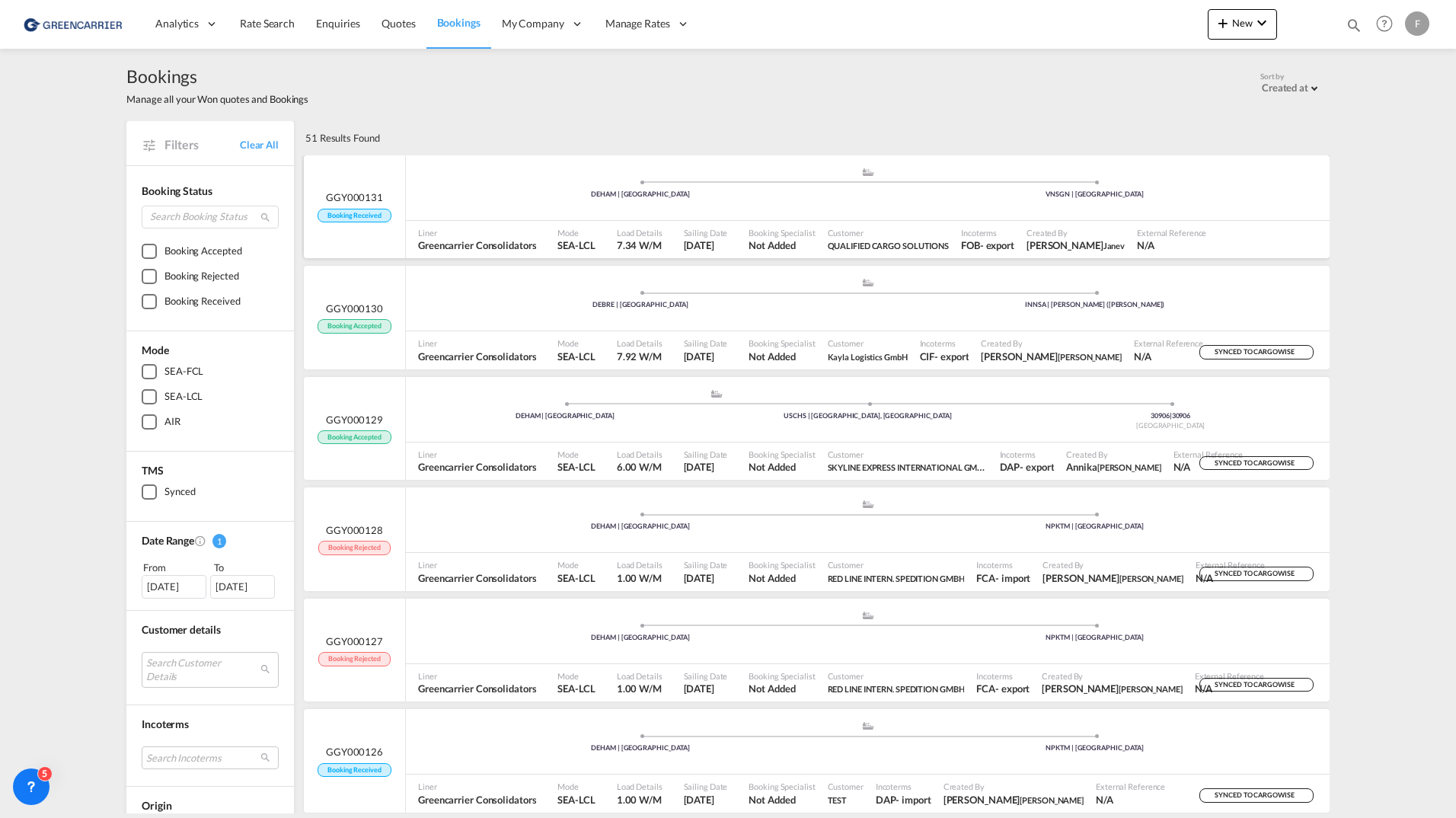
click at [485, 221] on div "Liner Greencarrier Consolidators" at bounding box center [481, 240] width 139 height 38
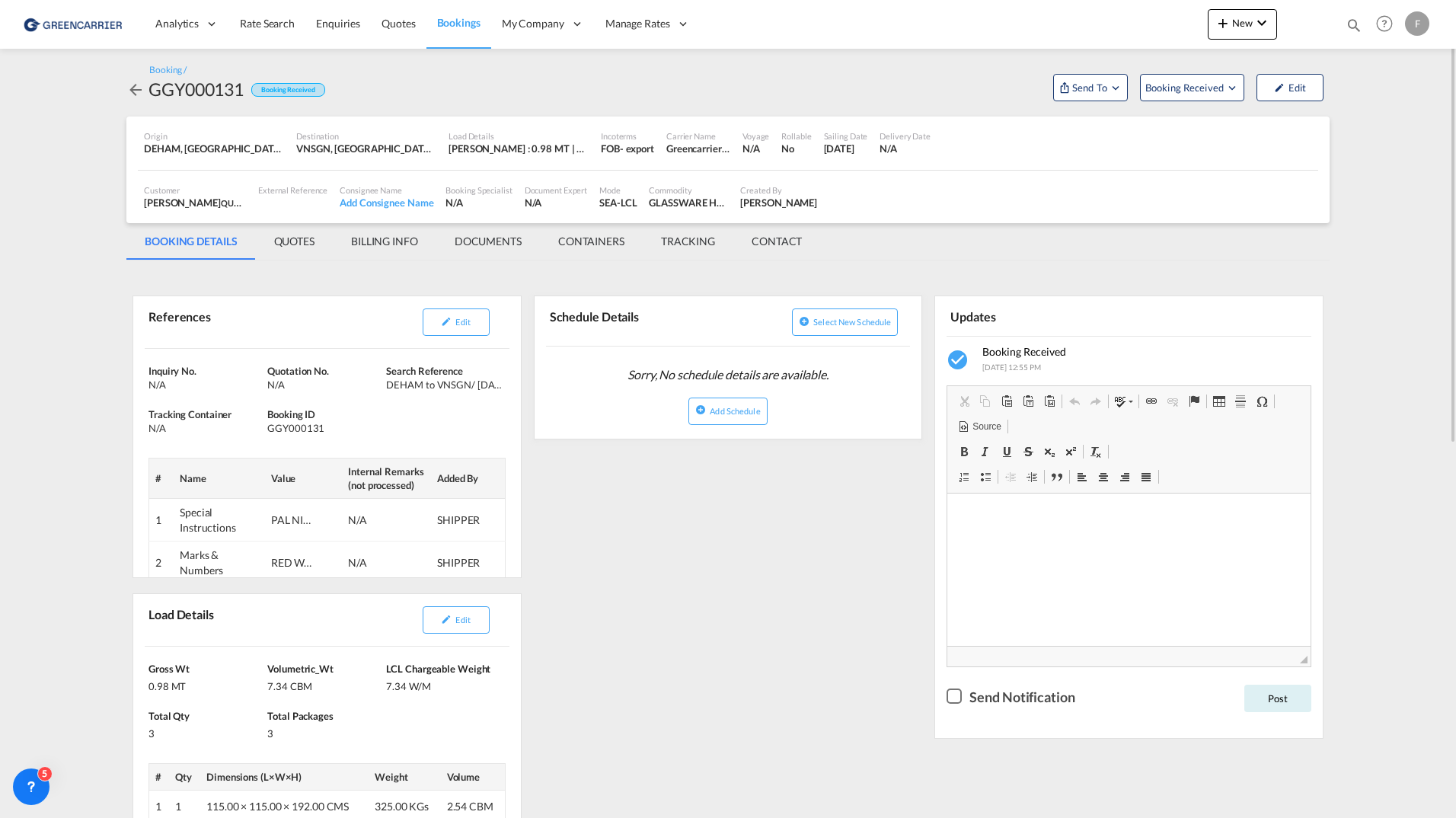
click at [131, 91] on md-icon "icon-arrow-left" at bounding box center [135, 89] width 18 height 18
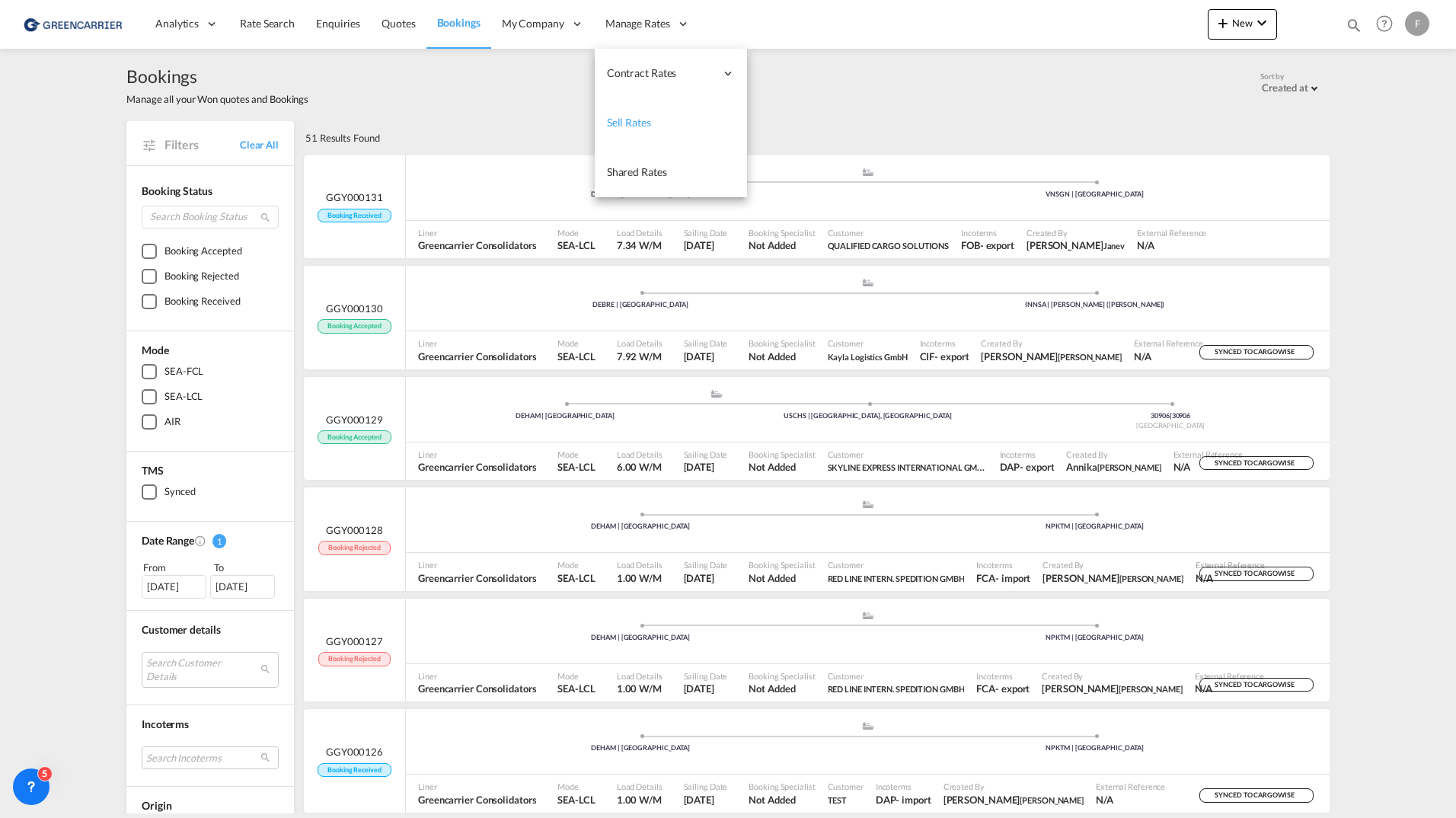
click at [656, 129] on link "Sell Rates" at bounding box center [671, 123] width 152 height 49
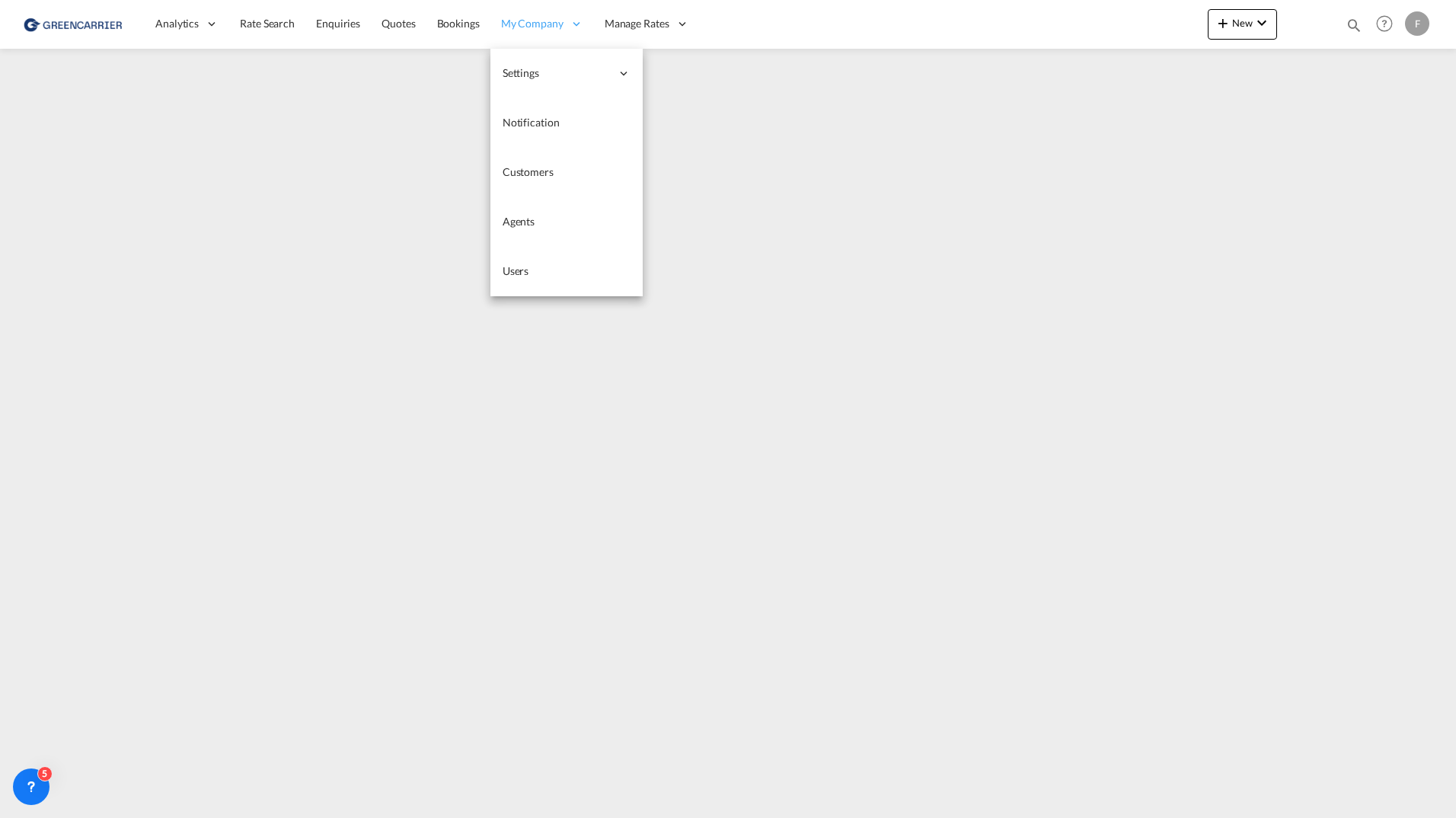
click at [545, 18] on span "My Company" at bounding box center [532, 23] width 62 height 15
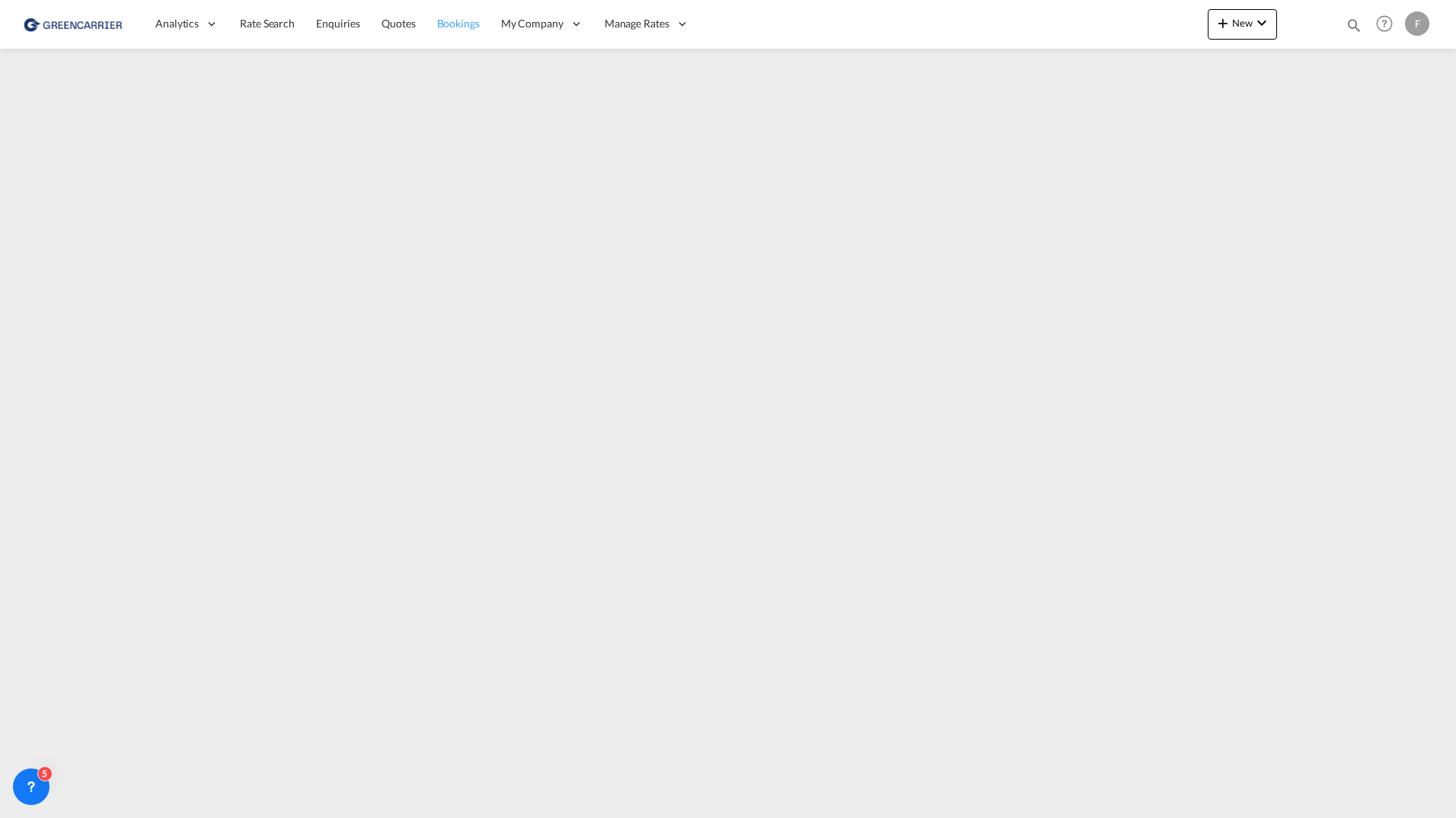
click at [477, 17] on span "Bookings" at bounding box center [459, 23] width 43 height 13
click at [410, 15] on link "Quotes" at bounding box center [398, 24] width 55 height 49
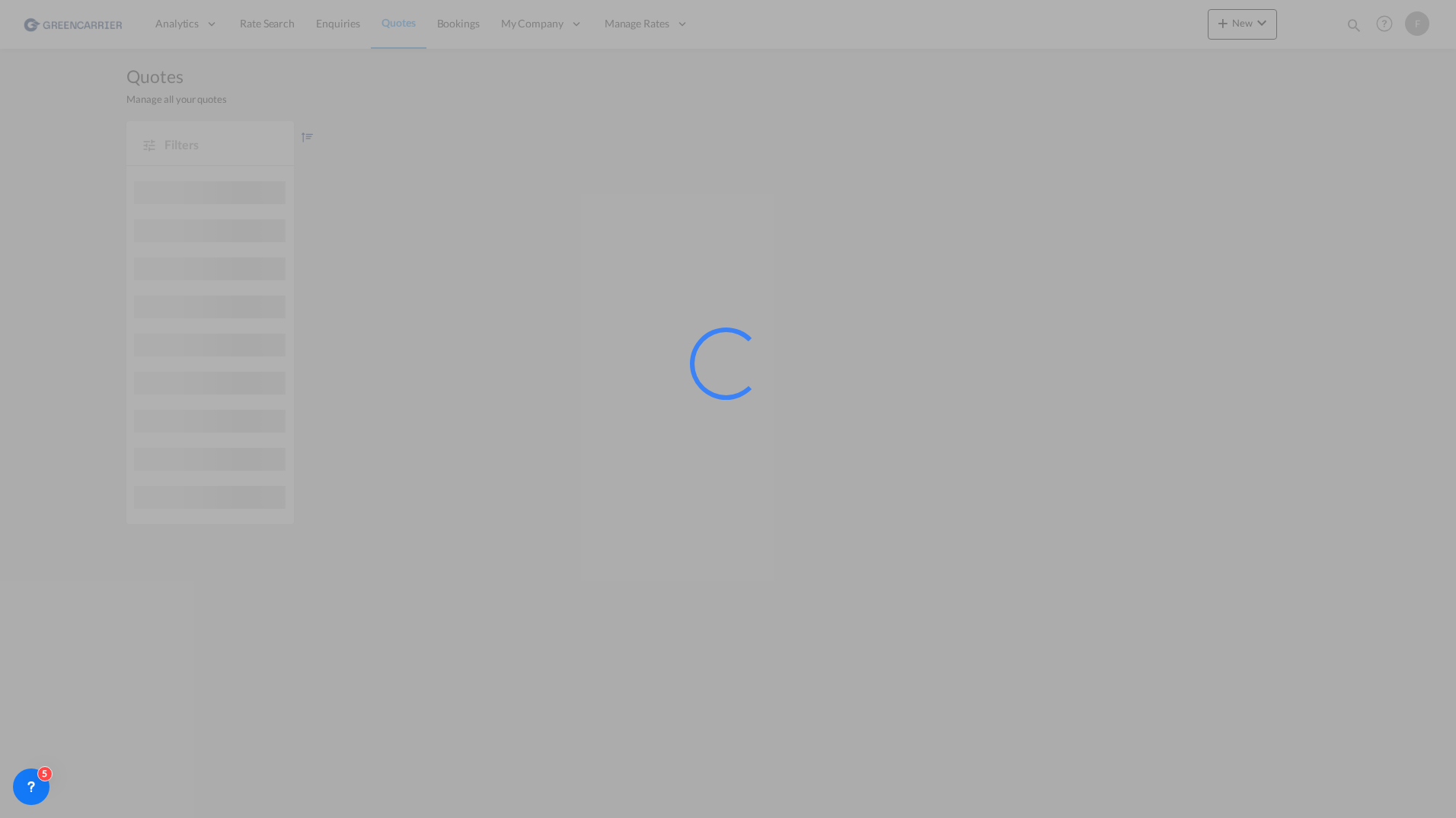
click at [333, 24] on div at bounding box center [728, 409] width 1456 height 818
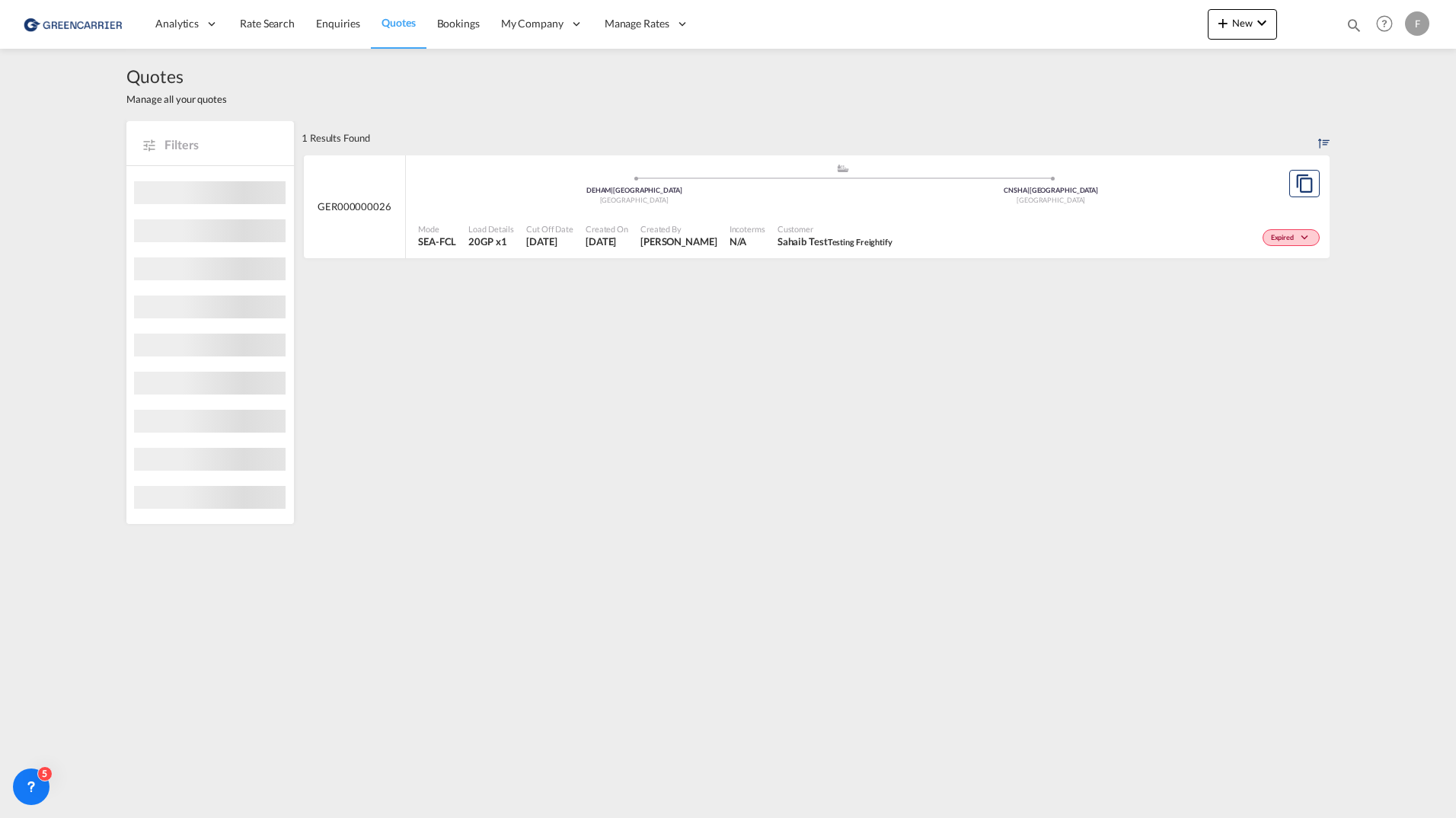
click at [333, 24] on span "Enquiries" at bounding box center [338, 23] width 44 height 13
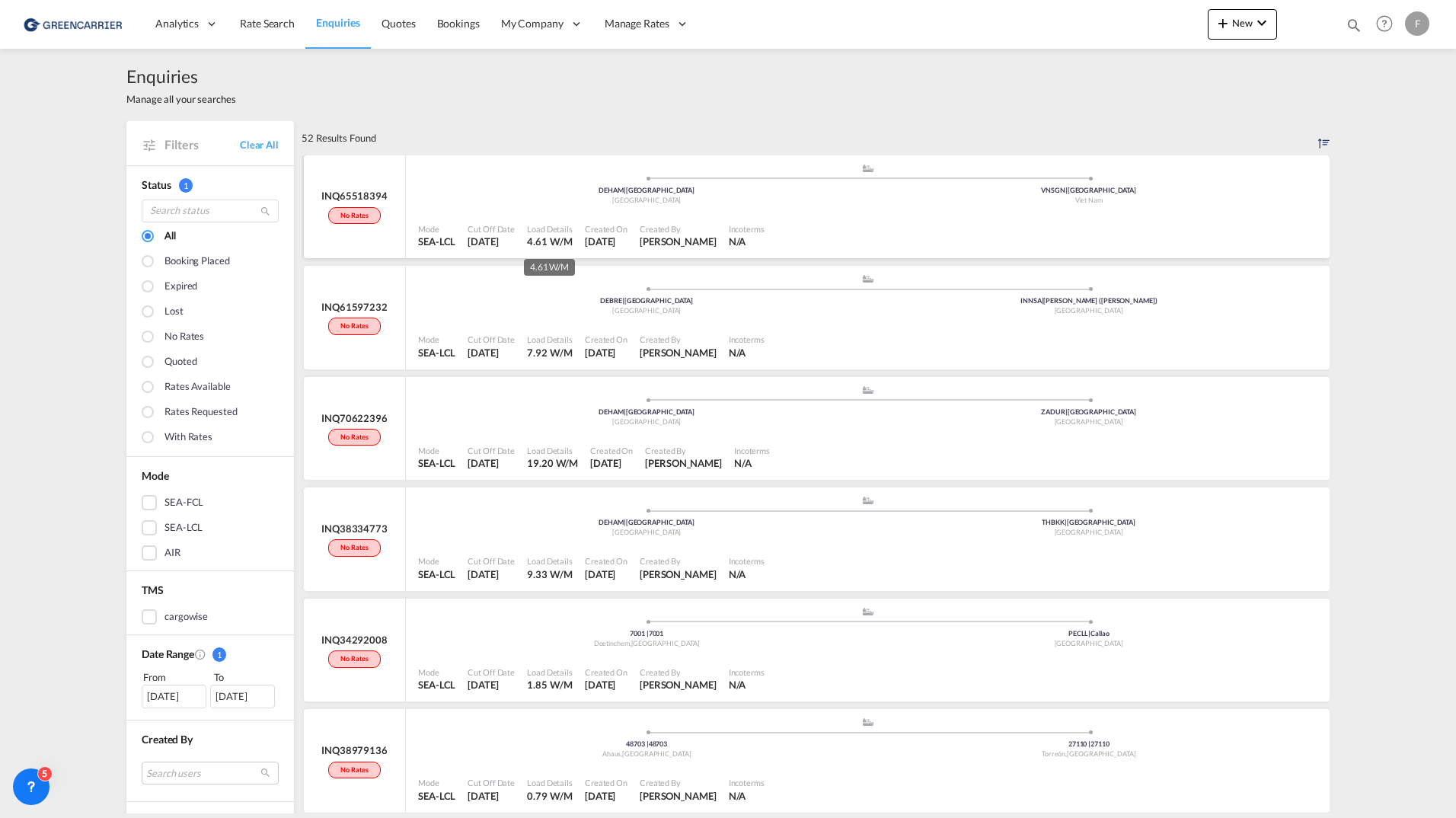
click at [544, 236] on div "4.61 W/M" at bounding box center [550, 241] width 45 height 14
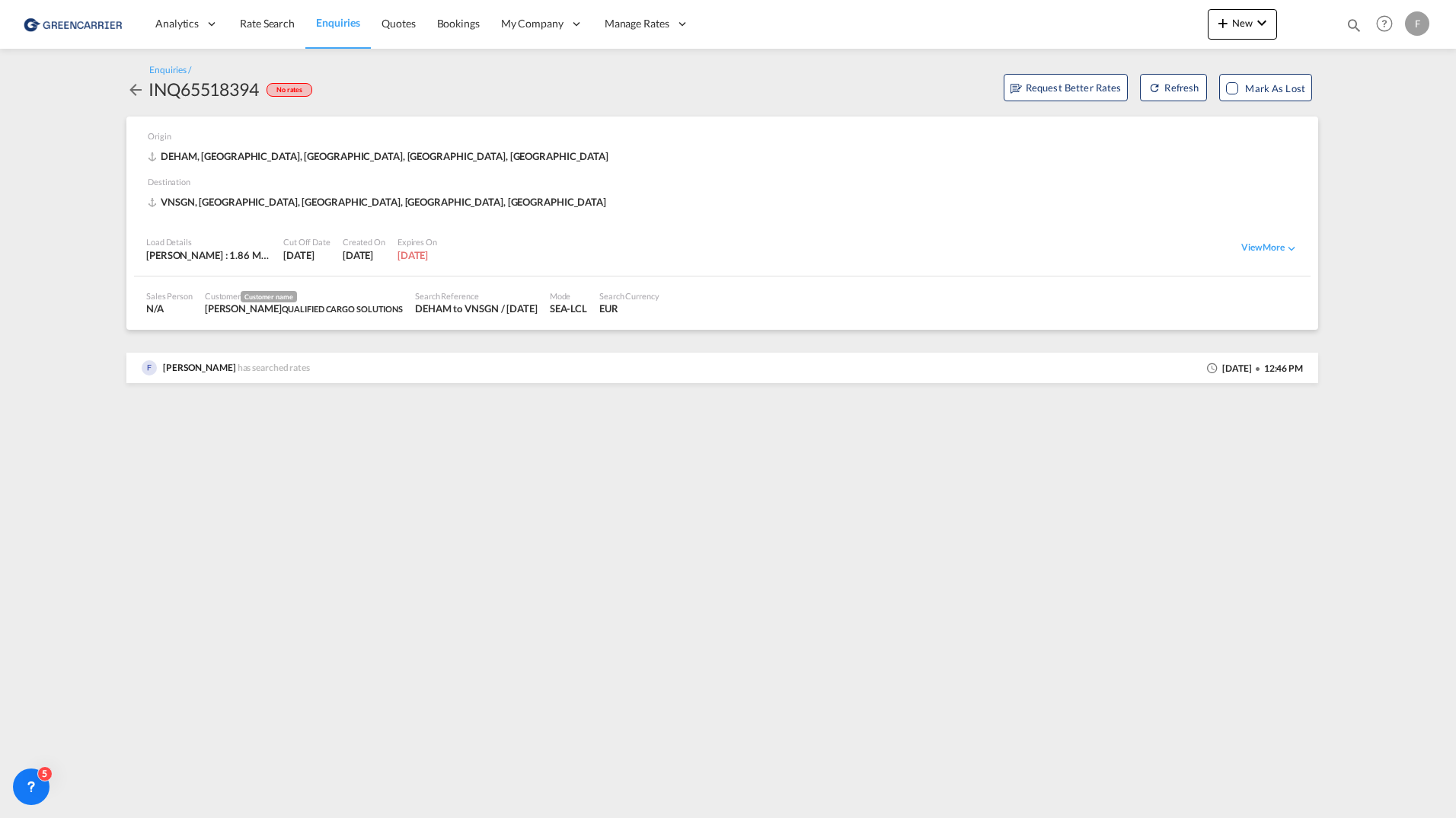
click at [139, 87] on md-icon "icon-arrow-left" at bounding box center [135, 89] width 18 height 18
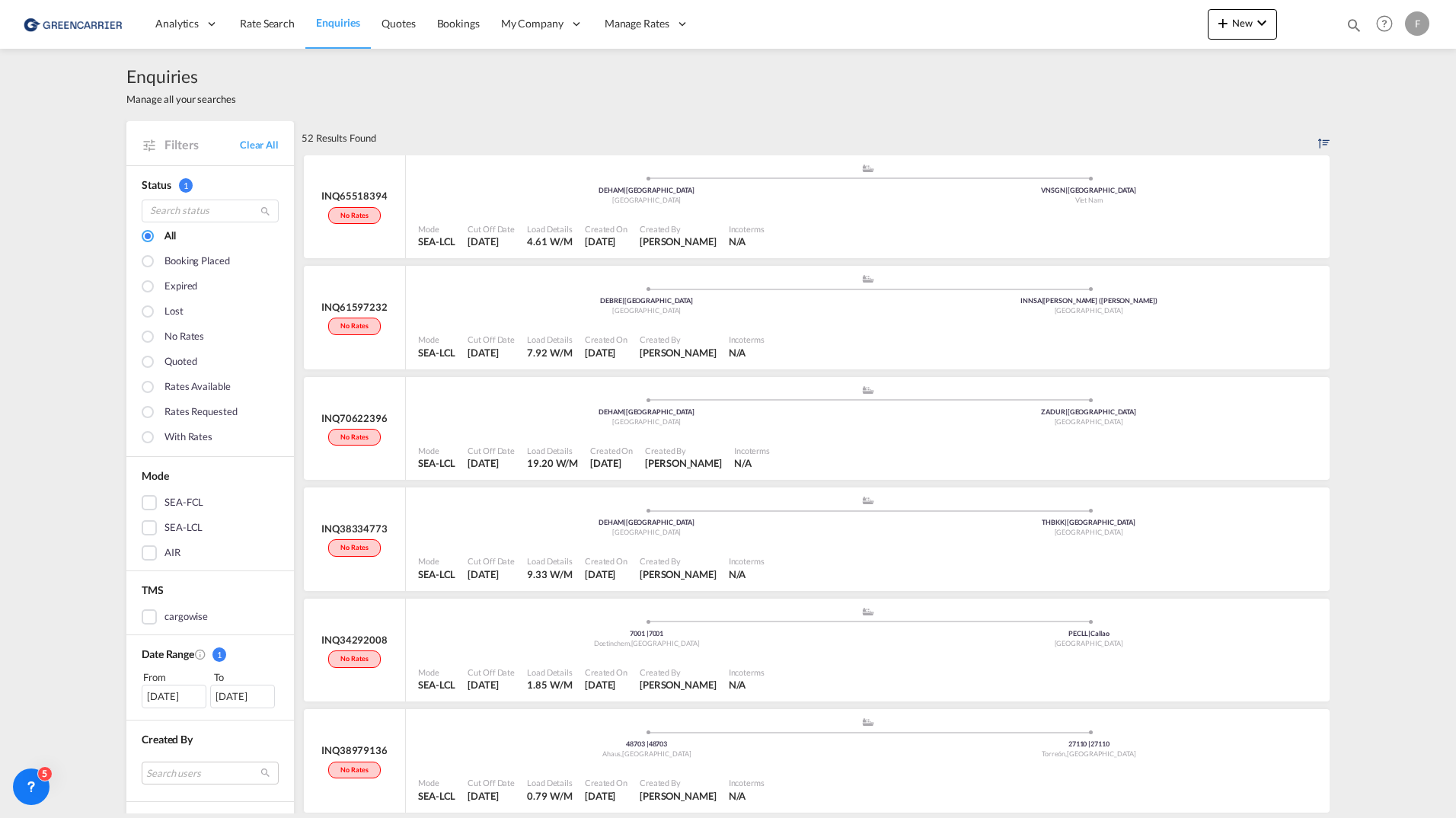
click at [951, 109] on div "Enquiries Manage all your searches" at bounding box center [728, 84] width 1203 height 72
